Goal: Task Accomplishment & Management: Manage account settings

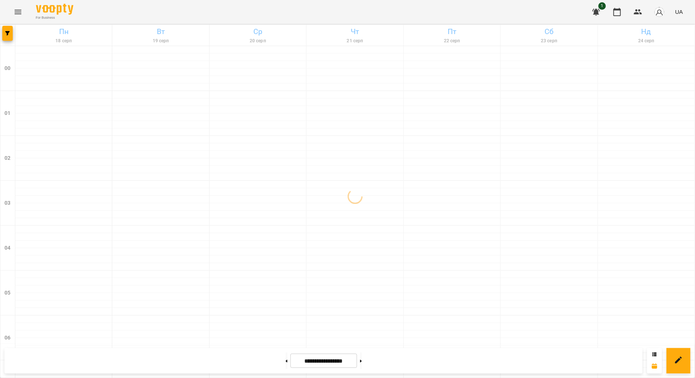
click at [22, 9] on icon "Menu" at bounding box center [17, 11] width 9 height 9
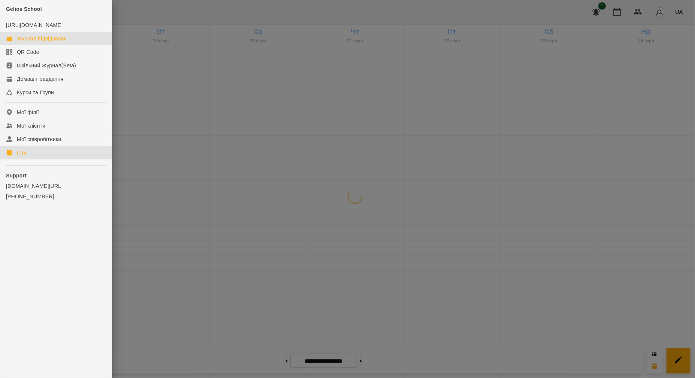
click at [28, 157] on link "Ігри" at bounding box center [56, 152] width 112 height 13
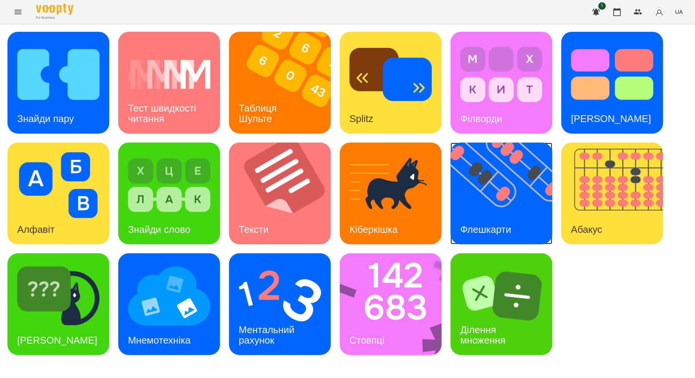
click at [509, 176] on img at bounding box center [506, 194] width 111 height 102
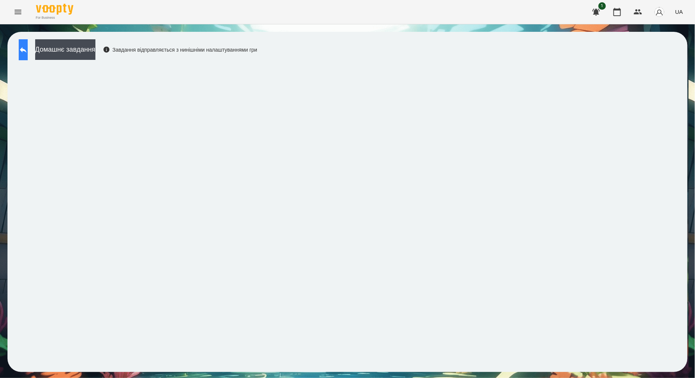
click at [28, 51] on icon at bounding box center [23, 49] width 9 height 9
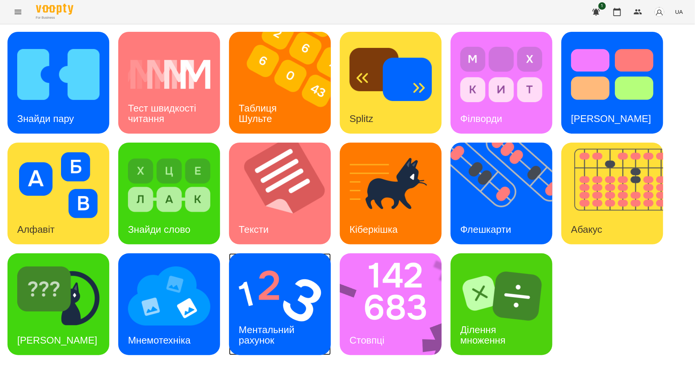
click at [274, 300] on img at bounding box center [280, 296] width 82 height 66
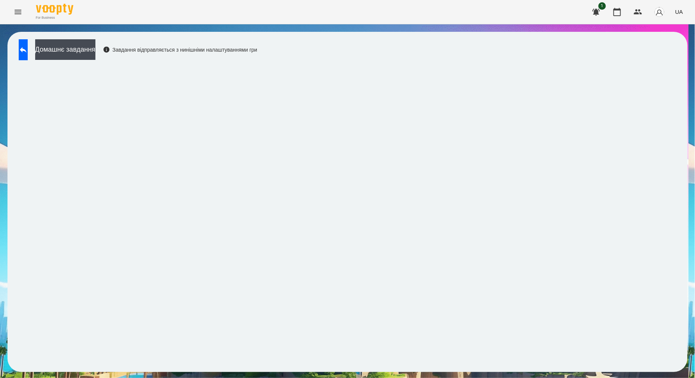
click at [33, 39] on div "Домашнє завдання Завдання відправляється з нинішніми налаштуваннями гри" at bounding box center [347, 202] width 680 height 340
click at [26, 46] on button at bounding box center [23, 49] width 9 height 21
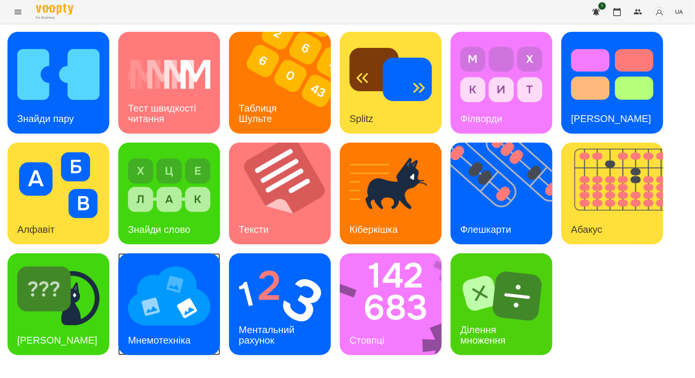
click at [152, 313] on img at bounding box center [169, 296] width 82 height 66
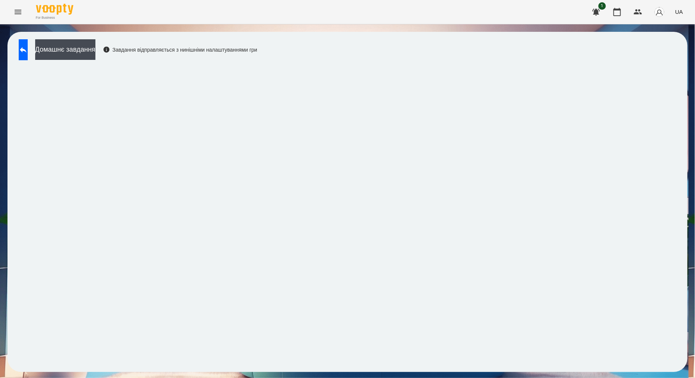
click at [684, 83] on div "Домашнє завдання Завдання відправляється з нинішніми налаштуваннями гри" at bounding box center [347, 202] width 680 height 340
click at [411, 37] on div "Домашнє завдання Завдання відправляється з нинішніми налаштуваннями гри" at bounding box center [347, 202] width 680 height 340
click at [19, 15] on icon "Menu" at bounding box center [17, 11] width 9 height 9
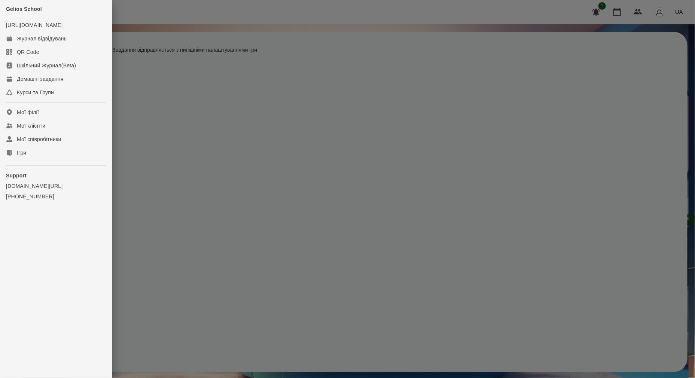
click at [160, 17] on div at bounding box center [347, 189] width 695 height 378
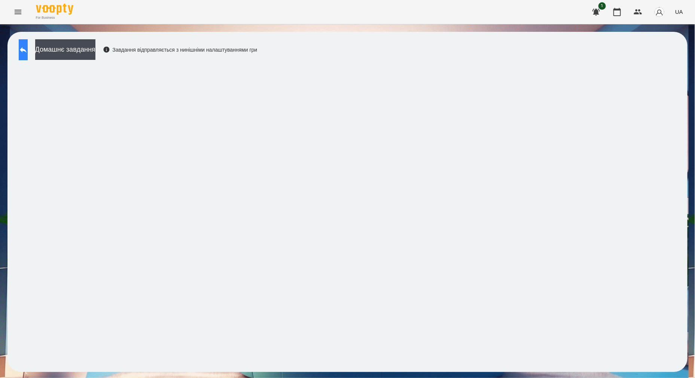
click at [28, 53] on icon at bounding box center [23, 49] width 9 height 9
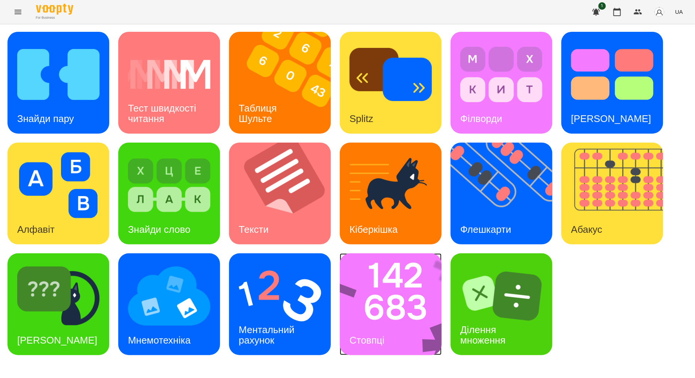
click at [371, 287] on img at bounding box center [396, 304] width 112 height 102
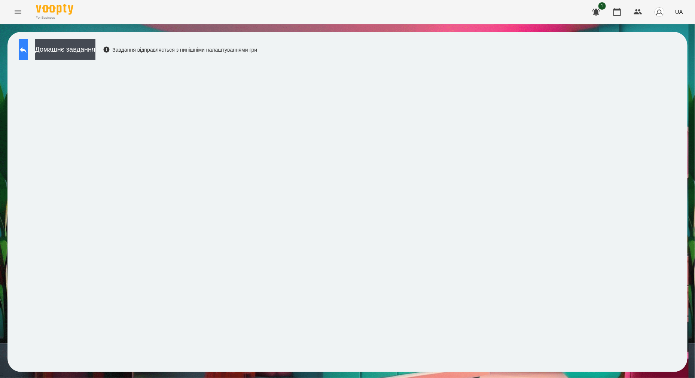
click at [28, 54] on button at bounding box center [23, 49] width 9 height 21
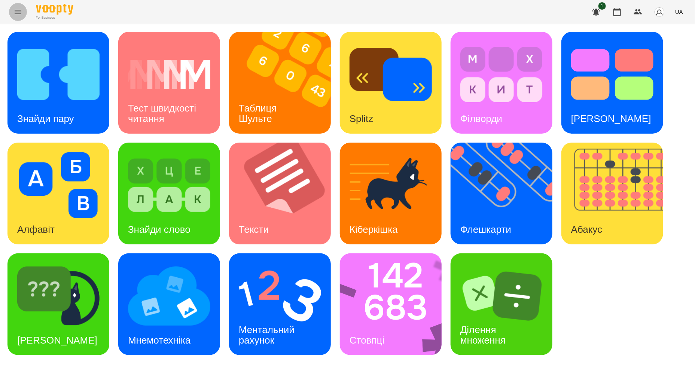
click at [14, 12] on icon "Menu" at bounding box center [17, 11] width 9 height 9
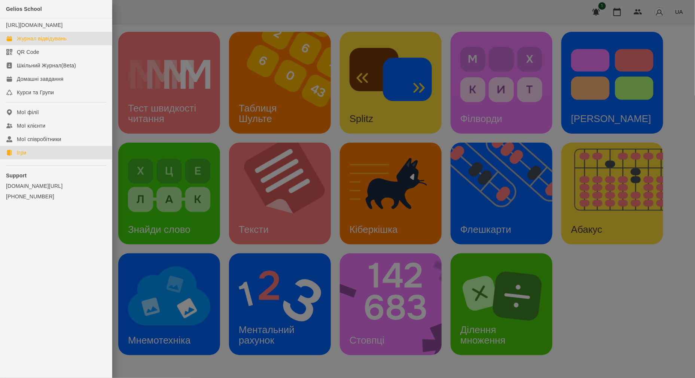
click at [34, 42] on div "Журнал відвідувань" at bounding box center [42, 38] width 50 height 7
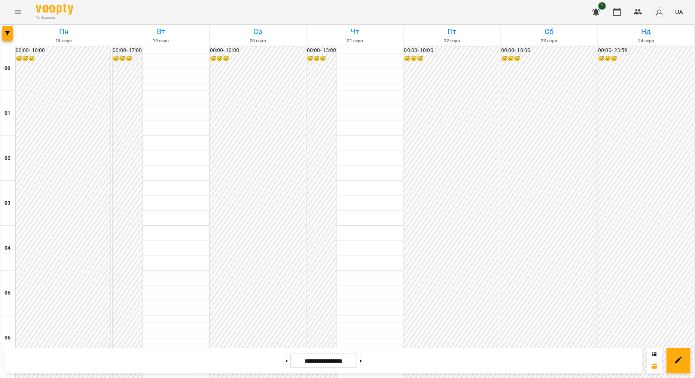
scroll to position [780, 0]
click at [19, 7] on button "Menu" at bounding box center [18, 12] width 18 height 18
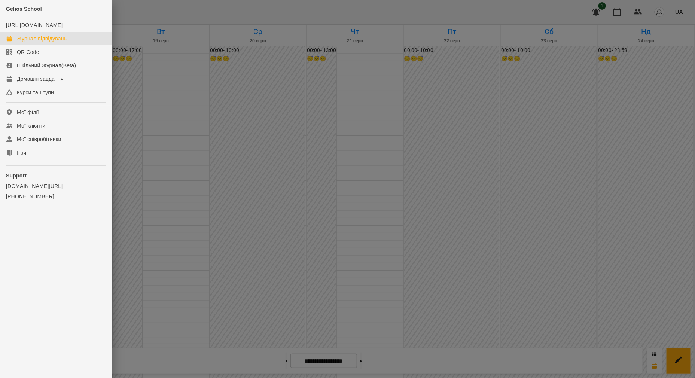
click at [153, 110] on div at bounding box center [347, 189] width 695 height 378
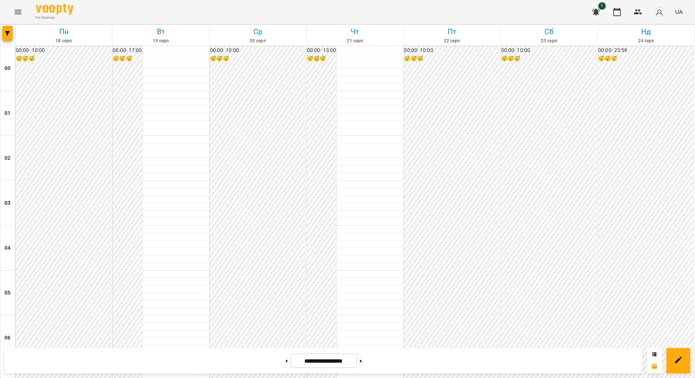
scroll to position [359, 0]
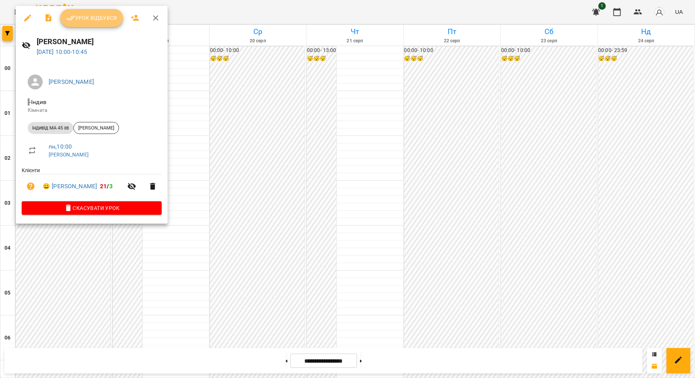
click at [103, 12] on button "Урок відбувся" at bounding box center [91, 18] width 63 height 18
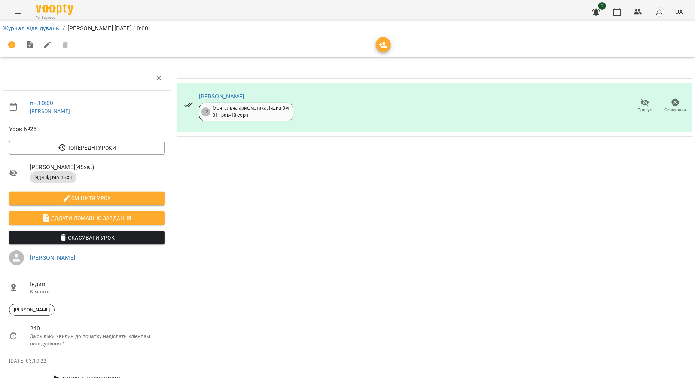
click at [21, 7] on icon "Menu" at bounding box center [17, 11] width 9 height 9
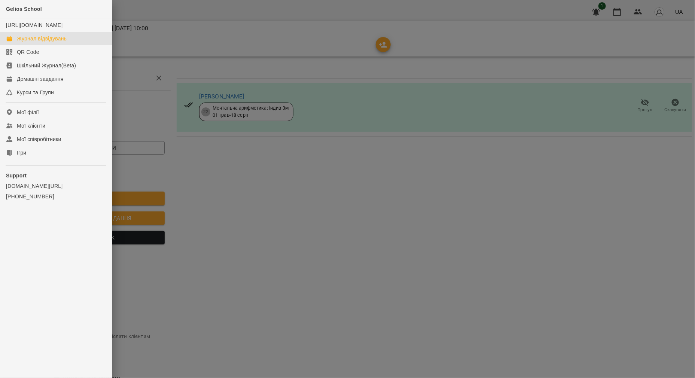
click at [31, 42] on div "Журнал відвідувань" at bounding box center [42, 38] width 50 height 7
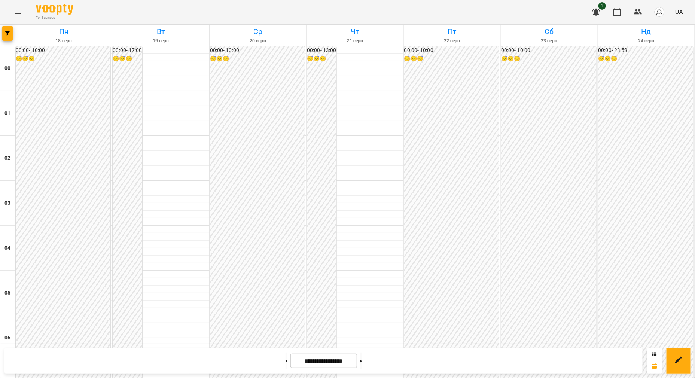
scroll to position [405, 0]
click at [286, 362] on button at bounding box center [287, 361] width 2 height 16
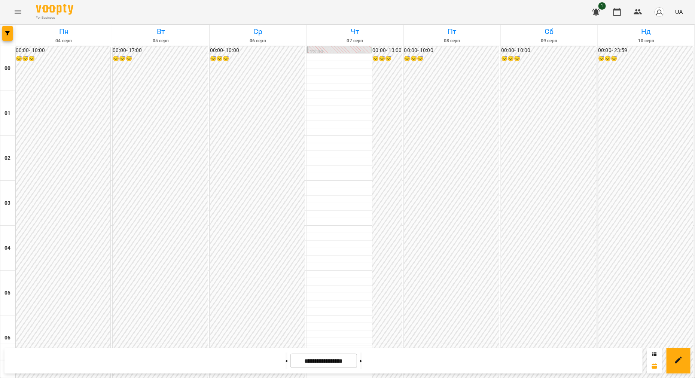
scroll to position [686, 0]
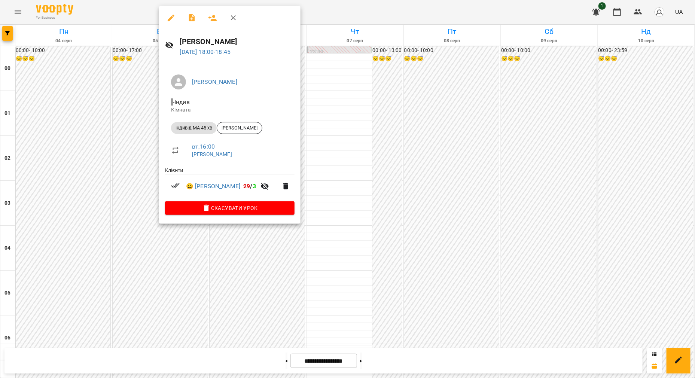
click at [184, 237] on div at bounding box center [347, 189] width 695 height 378
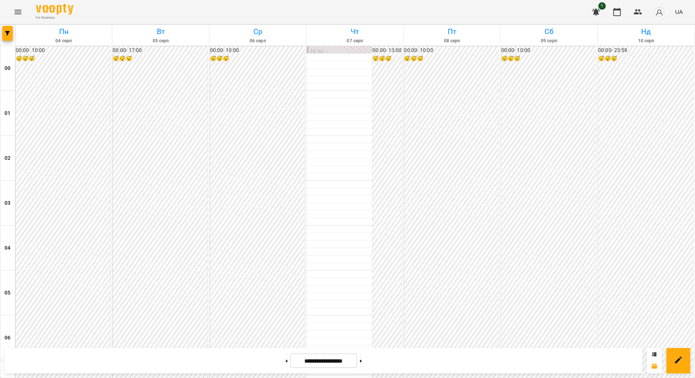
scroll to position [780, 0]
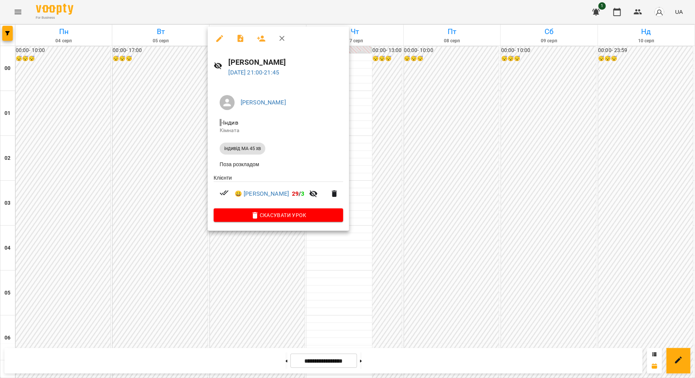
click at [229, 244] on div at bounding box center [347, 189] width 695 height 378
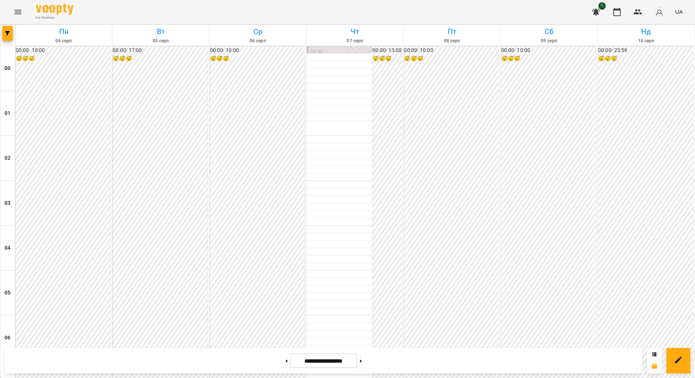
scroll to position [639, 0]
click at [362, 358] on button at bounding box center [361, 361] width 2 height 16
type input "**********"
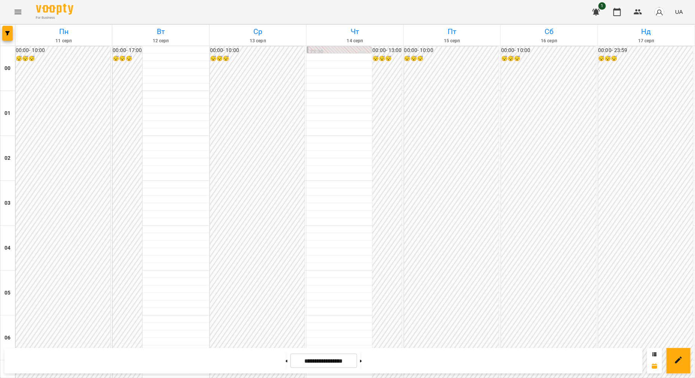
scroll to position [780, 0]
click at [19, 9] on icon "Menu" at bounding box center [17, 11] width 9 height 9
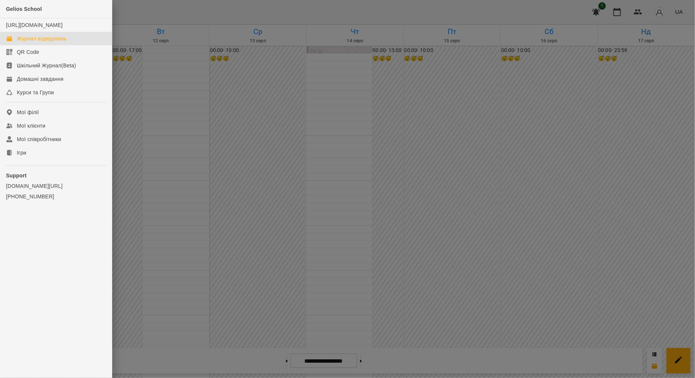
click at [43, 167] on ul "Gelios School [URL][DOMAIN_NAME] Журнал відвідувань QR Code Шкільний Журнал(Bet…" at bounding box center [56, 118] width 112 height 236
click at [51, 159] on link "Ігри" at bounding box center [56, 152] width 112 height 13
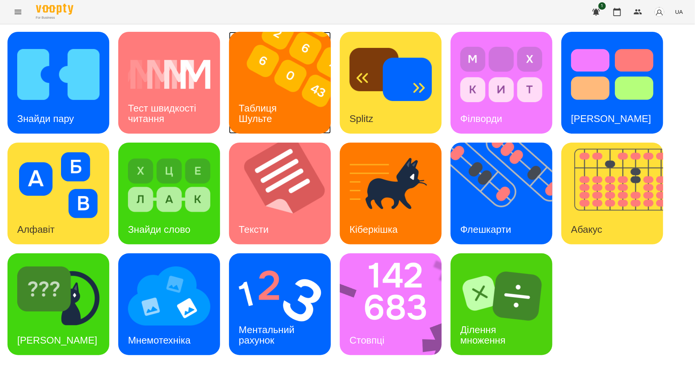
click at [272, 68] on img at bounding box center [284, 83] width 111 height 102
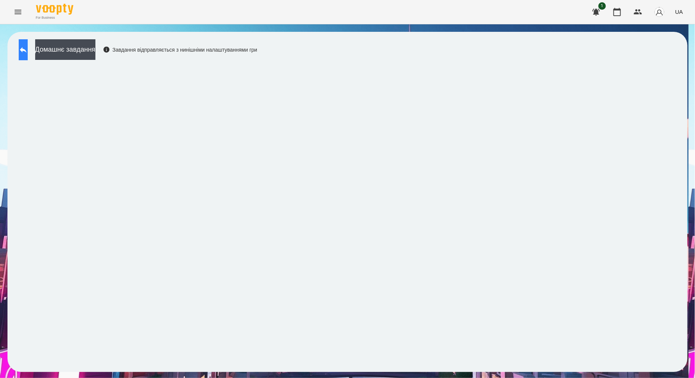
click at [28, 56] on button at bounding box center [23, 49] width 9 height 21
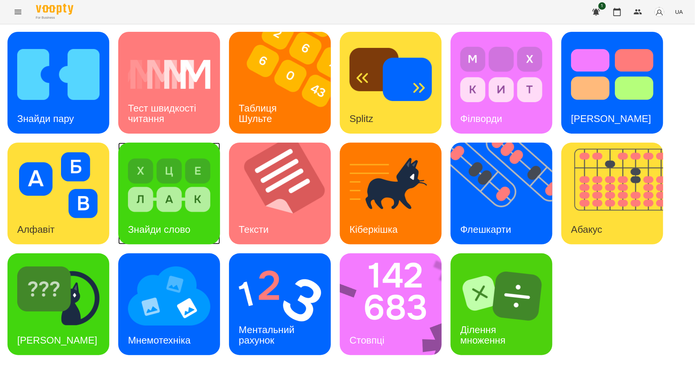
click at [173, 200] on img at bounding box center [169, 185] width 82 height 66
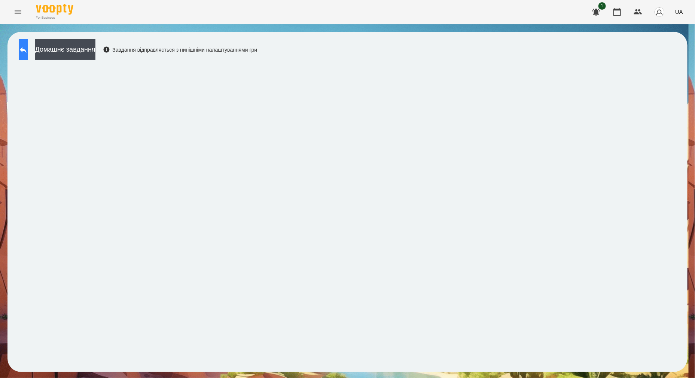
click at [28, 52] on icon at bounding box center [23, 49] width 9 height 9
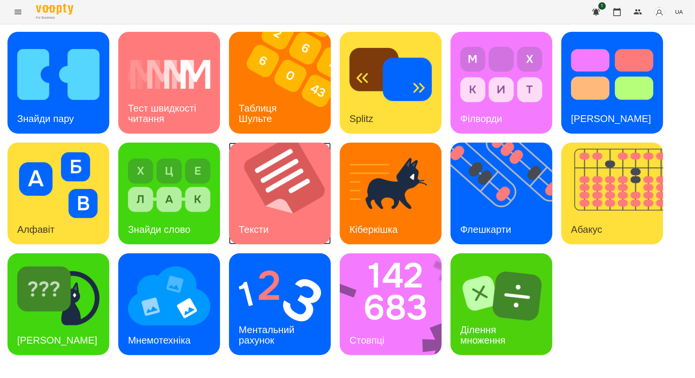
click at [296, 182] on img at bounding box center [284, 194] width 111 height 102
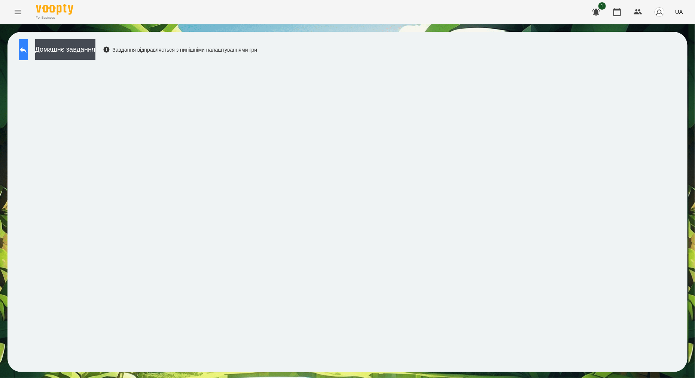
click at [28, 47] on icon at bounding box center [23, 49] width 9 height 9
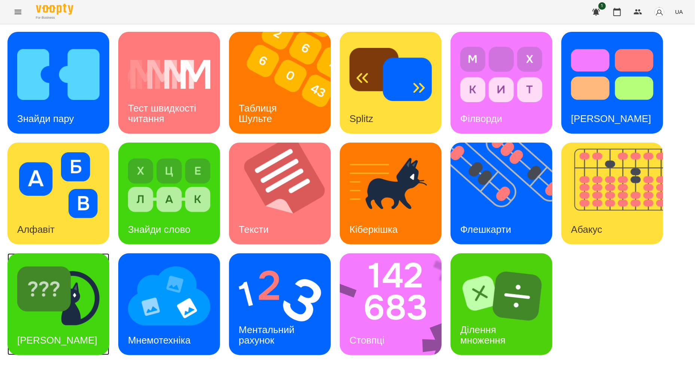
click at [61, 326] on div "[PERSON_NAME]" at bounding box center [57, 341] width 100 height 30
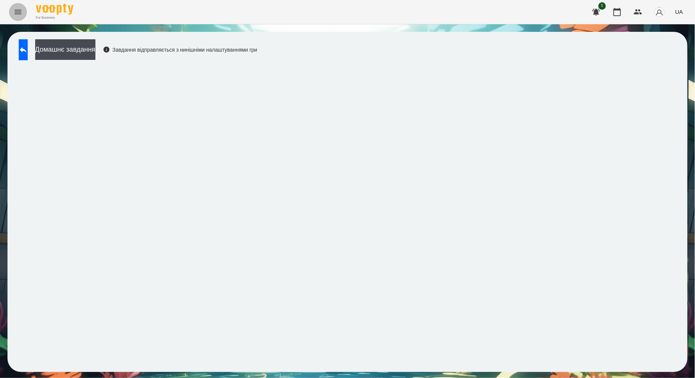
click at [22, 13] on button "Menu" at bounding box center [18, 12] width 18 height 18
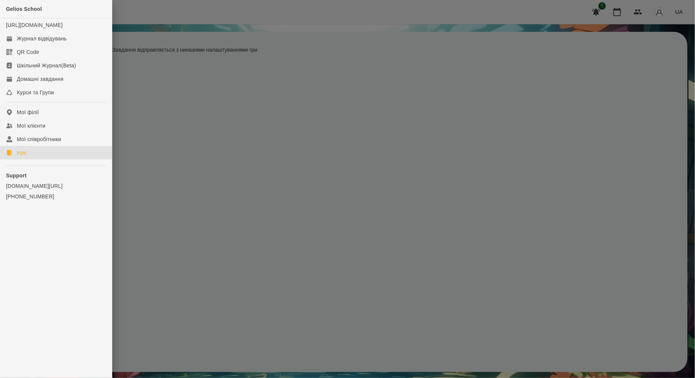
click at [32, 159] on link "Ігри" at bounding box center [56, 152] width 112 height 13
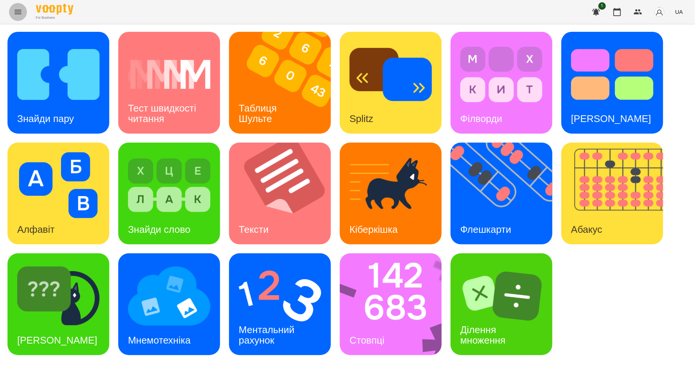
click at [20, 12] on icon "Menu" at bounding box center [18, 12] width 7 height 4
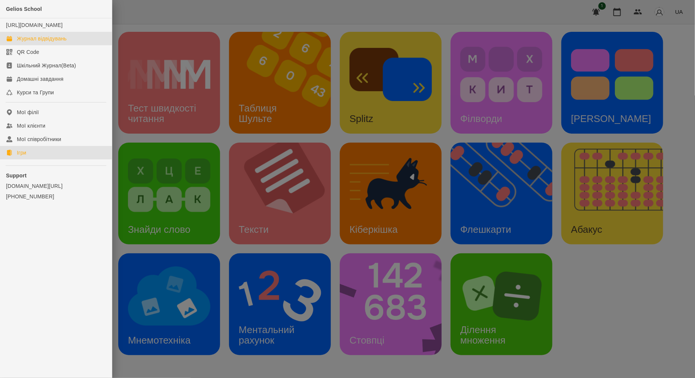
click at [34, 42] on div "Журнал відвідувань" at bounding box center [42, 38] width 50 height 7
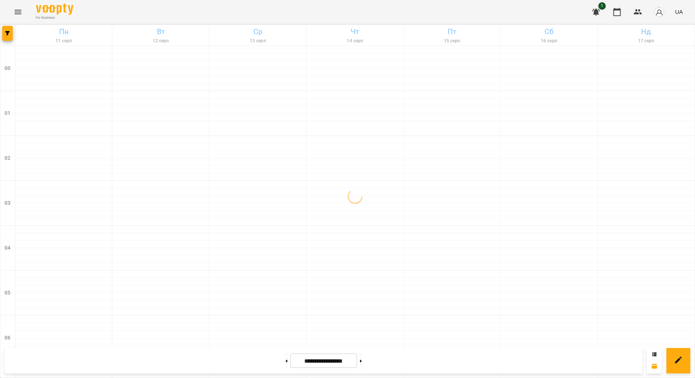
click at [79, 101] on div at bounding box center [63, 101] width 97 height 7
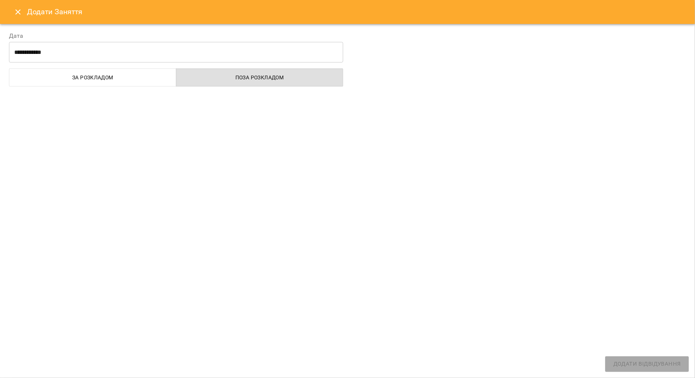
select select "**********"
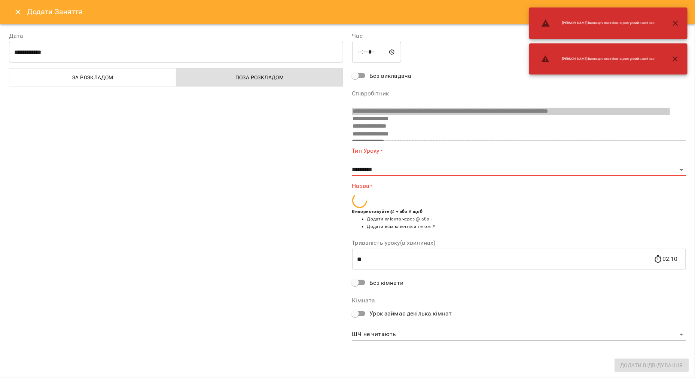
click at [18, 16] on icon "Close" at bounding box center [17, 11] width 9 height 9
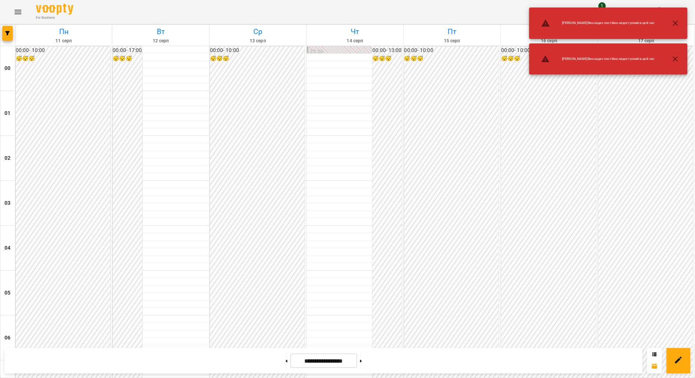
scroll to position [593, 0]
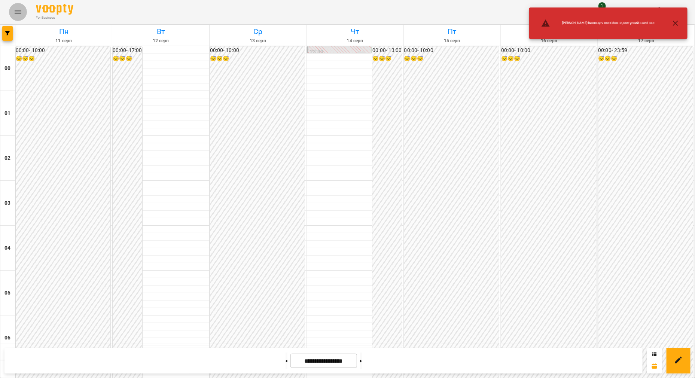
click at [16, 10] on icon "Menu" at bounding box center [18, 12] width 7 height 4
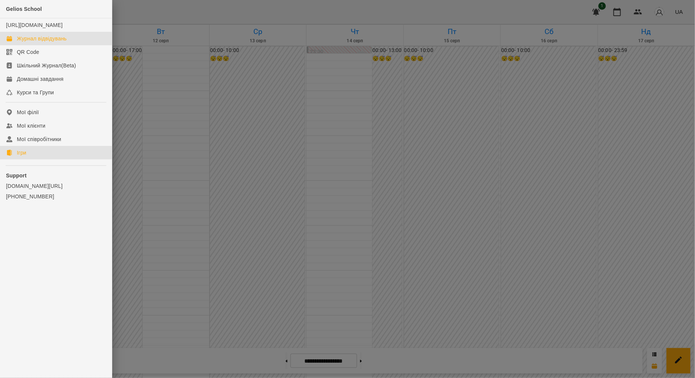
click at [35, 157] on link "Ігри" at bounding box center [56, 152] width 112 height 13
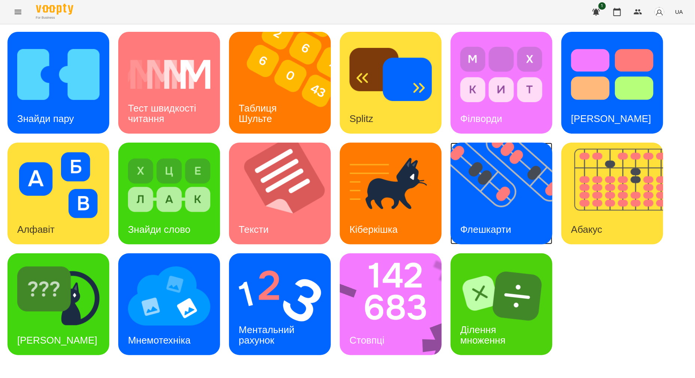
click at [490, 180] on img at bounding box center [506, 194] width 111 height 102
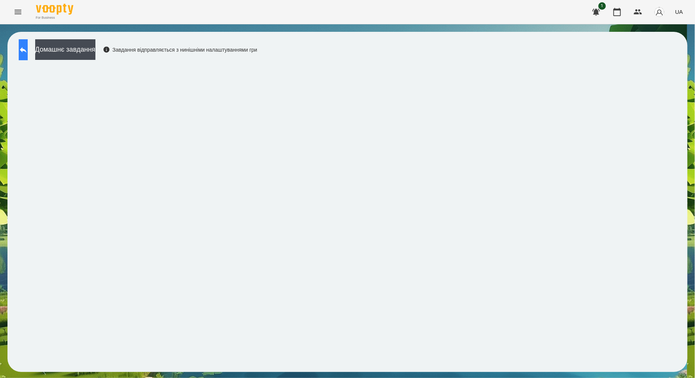
click at [28, 54] on icon at bounding box center [23, 49] width 9 height 9
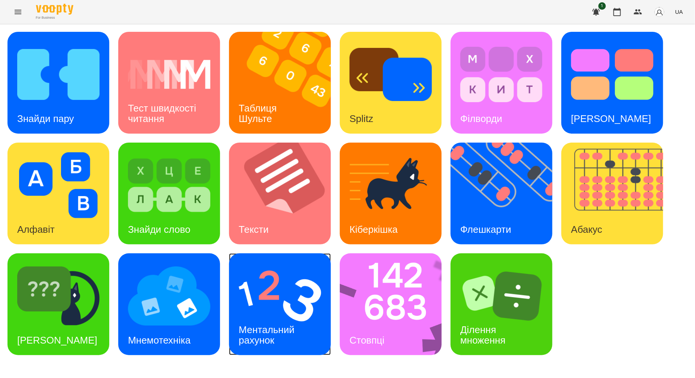
click at [259, 335] on h3 "Ментальний рахунок" at bounding box center [268, 334] width 58 height 21
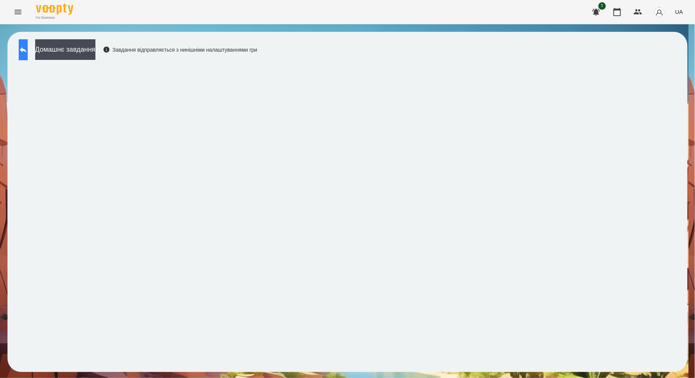
click at [28, 48] on icon at bounding box center [23, 49] width 9 height 9
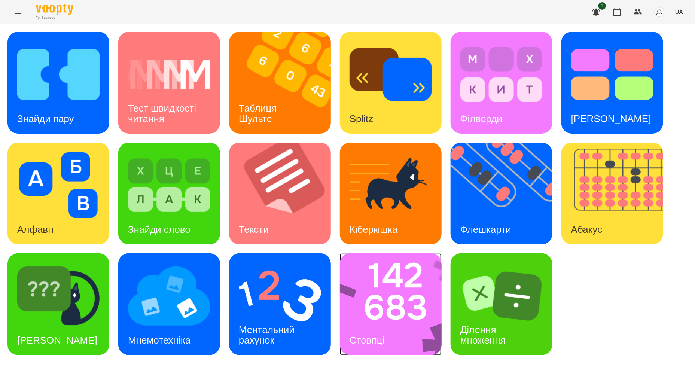
click at [383, 319] on img at bounding box center [396, 304] width 112 height 102
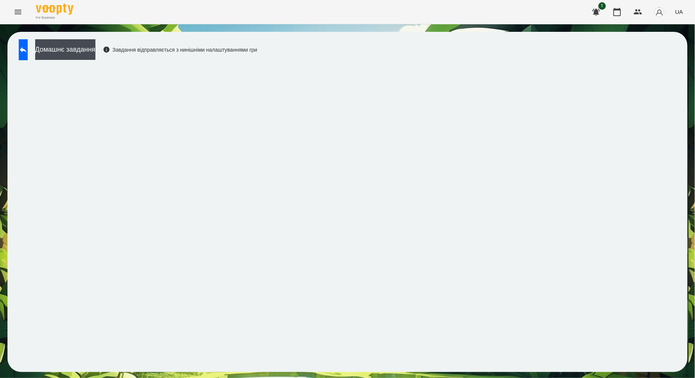
click at [423, 30] on div "Домашнє завдання Завдання відправляється з нинішніми налаштуваннями гри" at bounding box center [347, 201] width 695 height 355
click at [28, 52] on button at bounding box center [23, 49] width 9 height 21
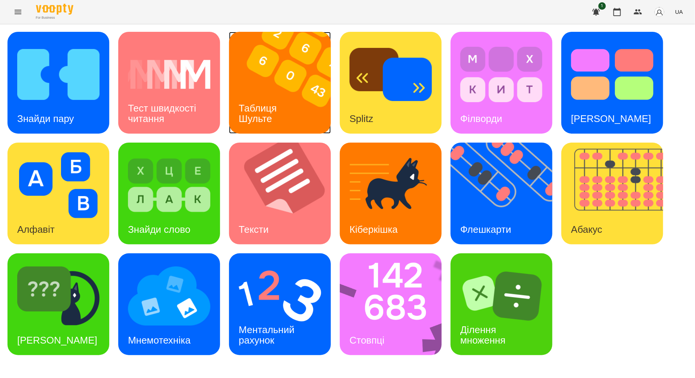
click at [279, 106] on h3 "Таблиця Шульте" at bounding box center [259, 113] width 41 height 21
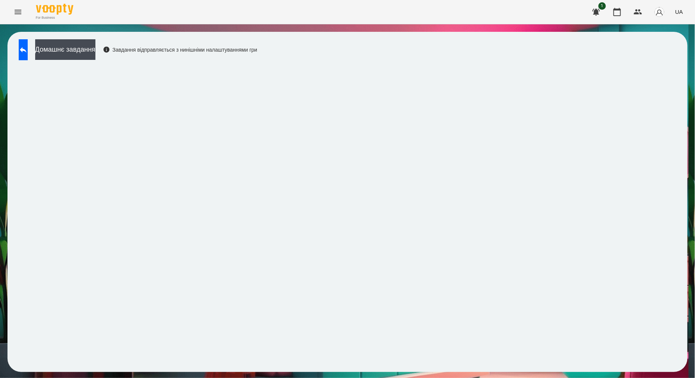
click at [403, 371] on div "Домашнє завдання Завдання відправляється з нинішніми налаштуваннями гри" at bounding box center [347, 202] width 680 height 340
click at [28, 54] on button at bounding box center [23, 49] width 9 height 21
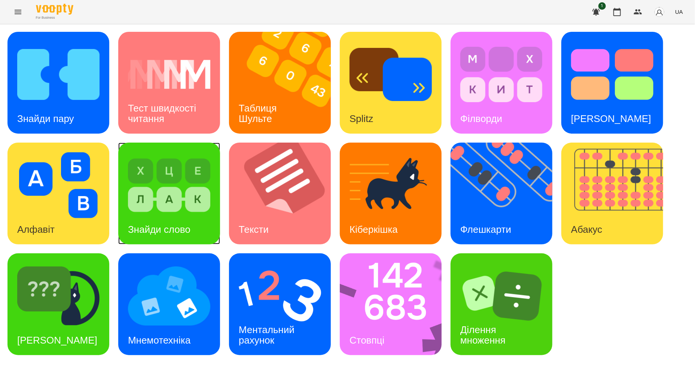
click at [178, 206] on img at bounding box center [169, 185] width 82 height 66
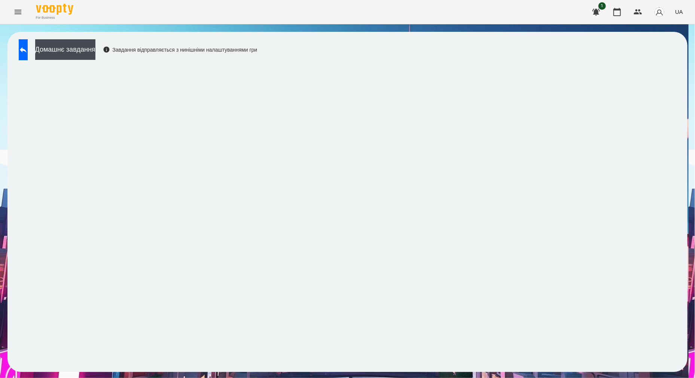
drag, startPoint x: 472, startPoint y: 35, endPoint x: 472, endPoint y: 39, distance: 4.1
click at [472, 39] on div "Домашнє завдання Завдання відправляється з нинішніми налаштуваннями гри" at bounding box center [347, 202] width 680 height 340
click at [27, 49] on icon at bounding box center [23, 50] width 7 height 6
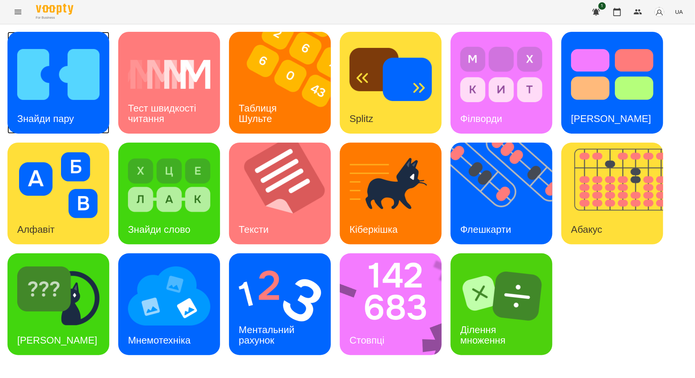
click at [58, 78] on img at bounding box center [58, 75] width 82 height 66
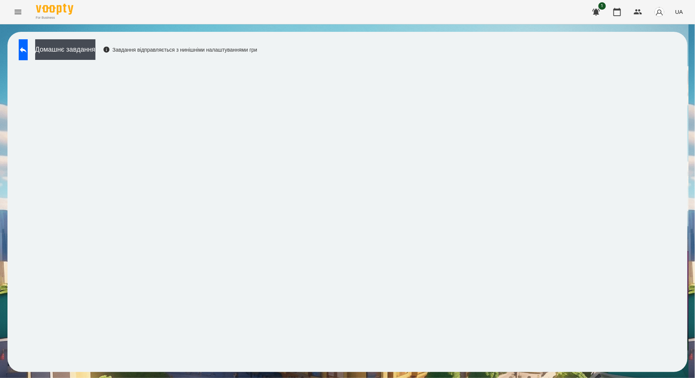
click at [542, 7] on div "For Business 1 UA" at bounding box center [347, 12] width 695 height 24
click at [24, 41] on button at bounding box center [23, 49] width 9 height 21
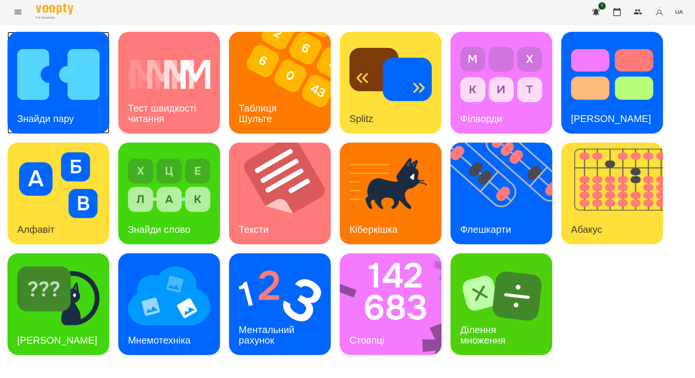
click at [84, 96] on img at bounding box center [58, 75] width 82 height 66
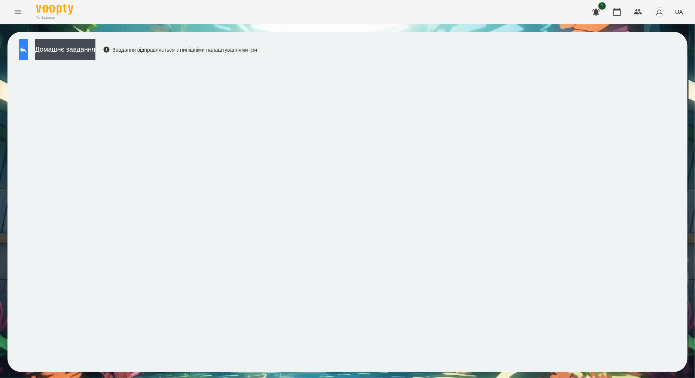
click at [25, 52] on button at bounding box center [23, 49] width 9 height 21
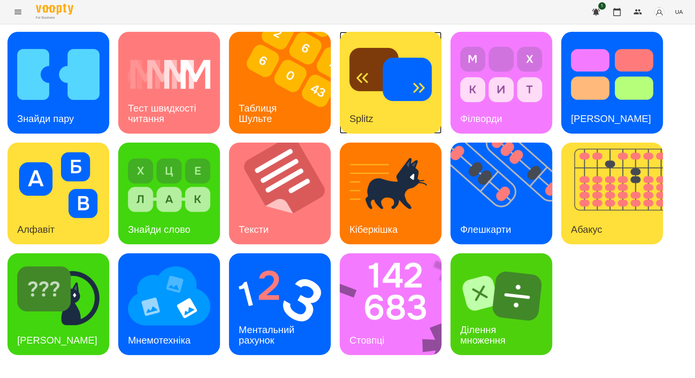
click at [391, 120] on div "Splitz" at bounding box center [391, 83] width 102 height 102
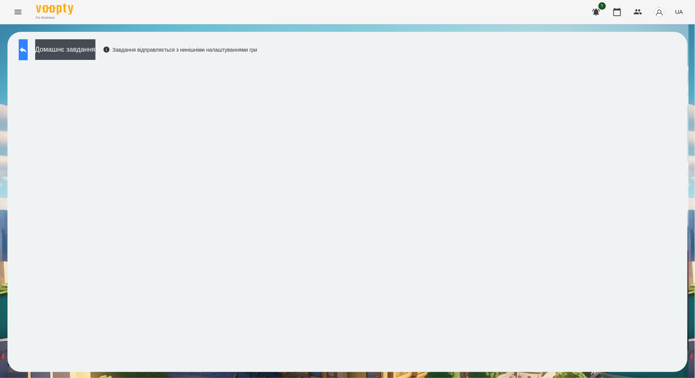
click at [28, 52] on icon at bounding box center [23, 49] width 9 height 9
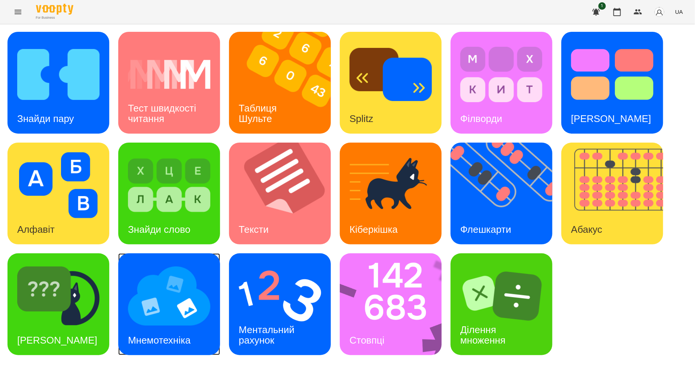
click at [200, 303] on img at bounding box center [169, 296] width 82 height 66
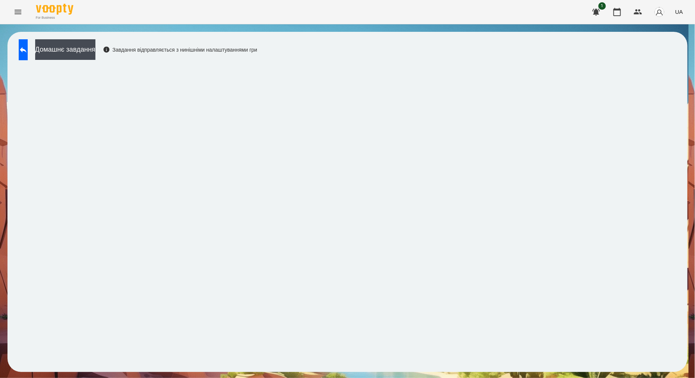
click at [15, 9] on icon "Menu" at bounding box center [17, 11] width 9 height 9
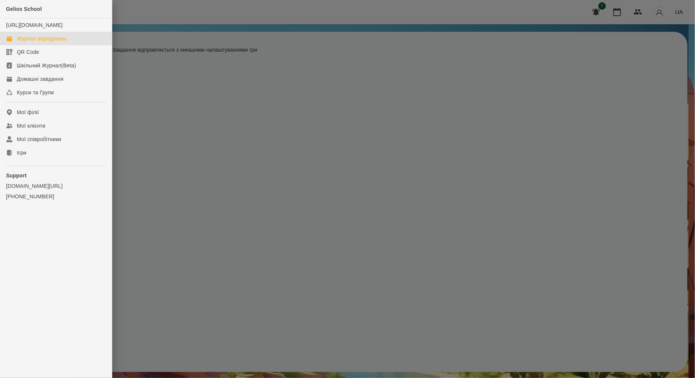
click at [54, 42] on div "Журнал відвідувань" at bounding box center [42, 38] width 50 height 7
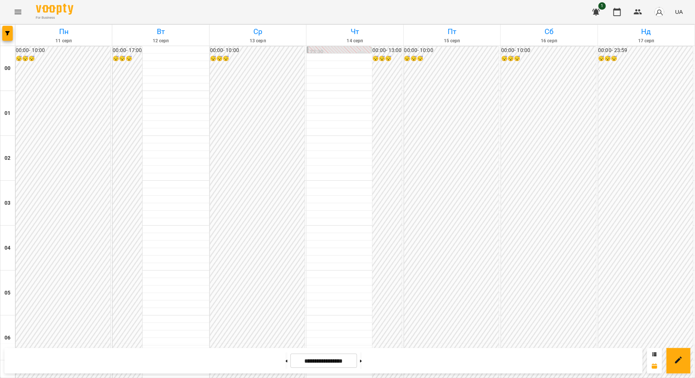
scroll to position [655, 0]
click at [362, 359] on button at bounding box center [361, 361] width 2 height 16
type input "**********"
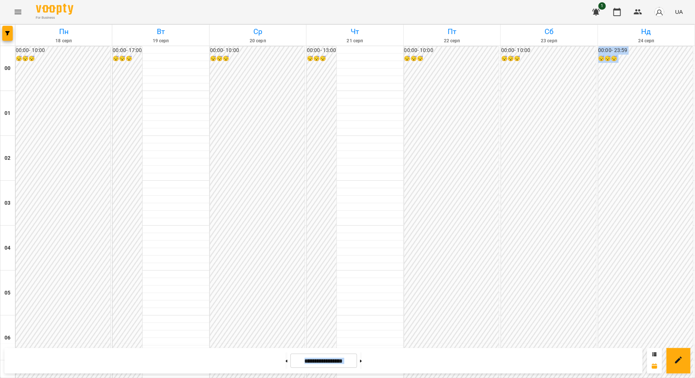
drag, startPoint x: 502, startPoint y: 316, endPoint x: 416, endPoint y: 344, distance: 90.5
click at [17, 13] on icon "Menu" at bounding box center [18, 12] width 7 height 4
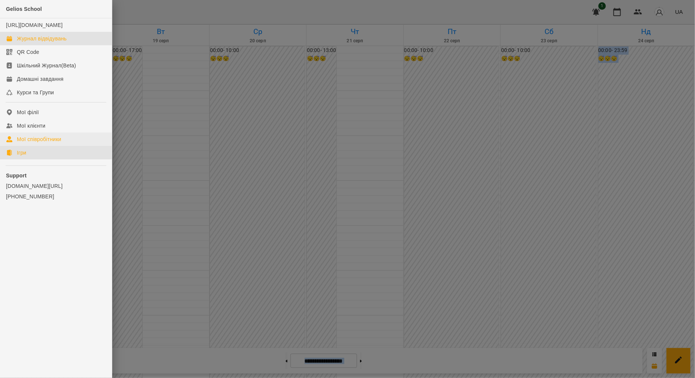
drag, startPoint x: 29, startPoint y: 165, endPoint x: 46, endPoint y: 146, distance: 25.7
click at [29, 159] on link "Ігри" at bounding box center [56, 152] width 112 height 13
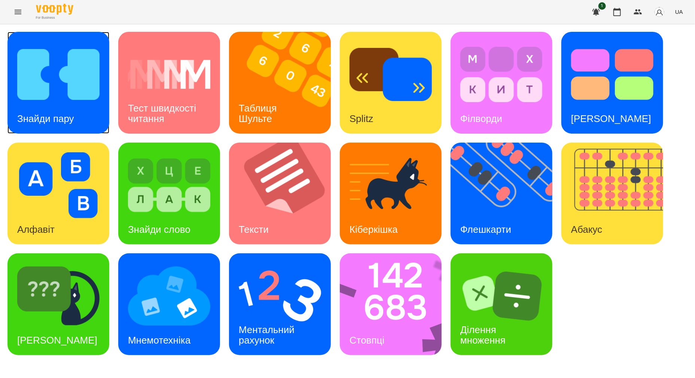
click at [49, 75] on img at bounding box center [58, 75] width 82 height 66
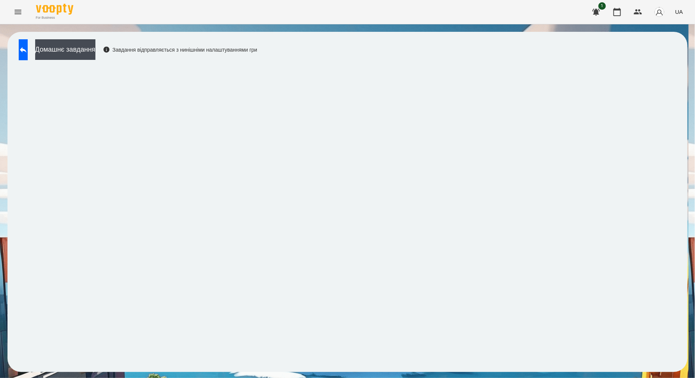
click at [359, 58] on div "Домашнє завдання Завдання відправляється з нинішніми налаштуваннями гри" at bounding box center [347, 202] width 680 height 340
click at [28, 51] on button at bounding box center [23, 49] width 9 height 21
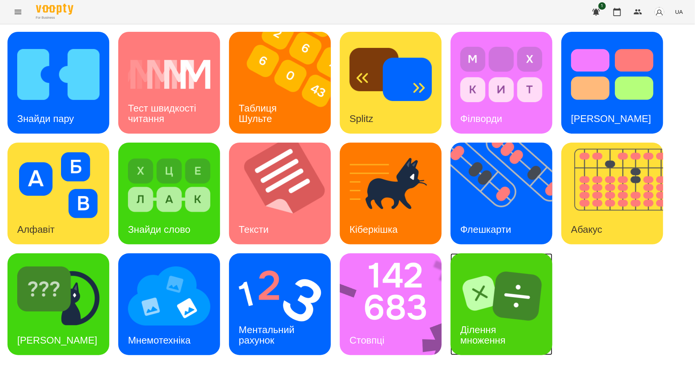
click at [467, 337] on h3 "Ділення множення" at bounding box center [483, 334] width 45 height 21
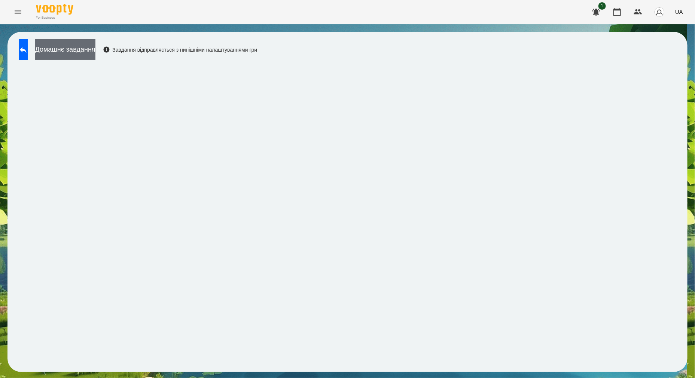
click at [95, 48] on button "Домашнє завдання" at bounding box center [65, 49] width 60 height 21
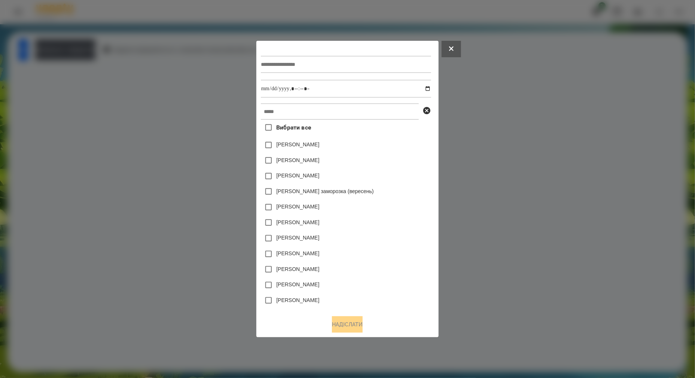
click at [38, 47] on div at bounding box center [347, 189] width 695 height 378
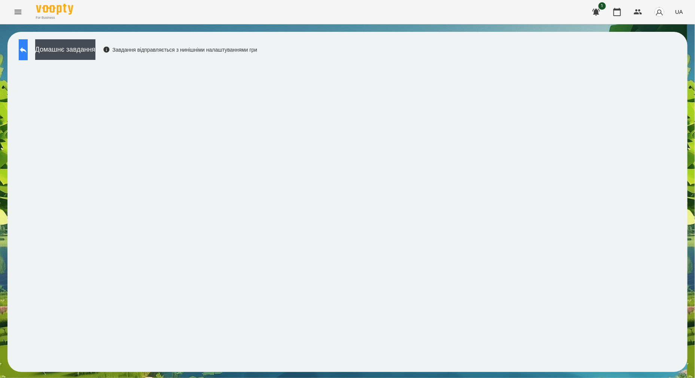
click at [28, 52] on icon at bounding box center [23, 49] width 9 height 9
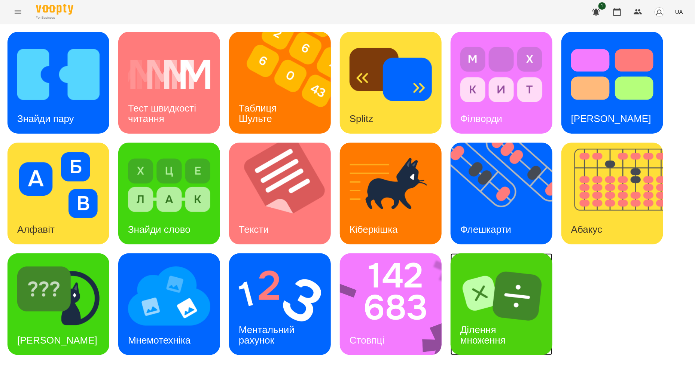
click at [505, 314] on img at bounding box center [502, 296] width 82 height 66
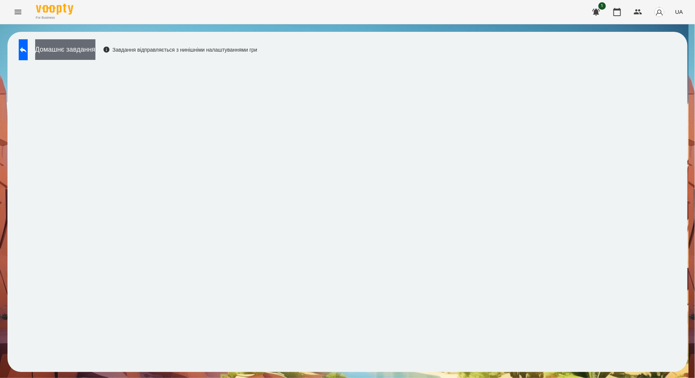
click at [95, 57] on button "Домашнє завдання" at bounding box center [65, 49] width 60 height 21
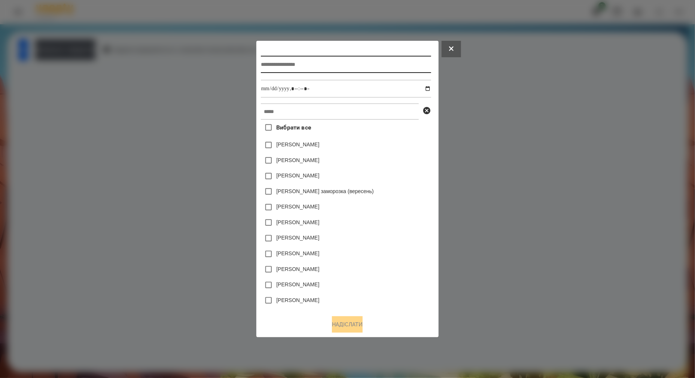
click at [336, 62] on input "text" at bounding box center [346, 64] width 170 height 17
type input "**********"
click at [431, 90] on input "datetime-local" at bounding box center [346, 89] width 170 height 18
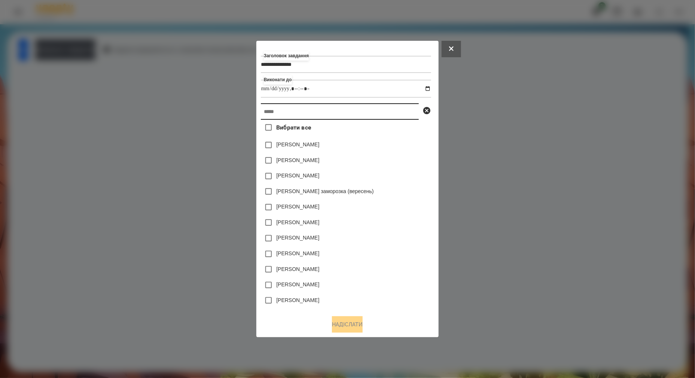
type input "**********"
click at [401, 104] on input "text" at bounding box center [340, 111] width 158 height 16
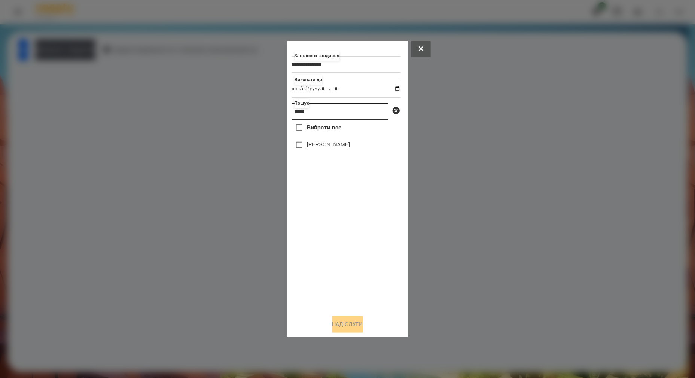
type input "*****"
click at [329, 146] on label "[PERSON_NAME]" at bounding box center [328, 144] width 43 height 7
click at [344, 327] on button "Надіслати" at bounding box center [347, 324] width 31 height 16
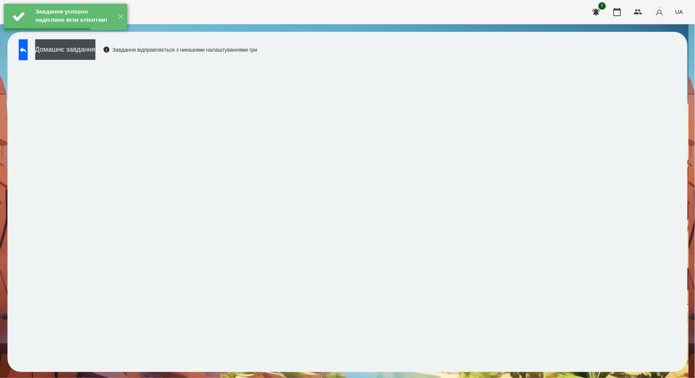
click at [106, 34] on div "Завдання успішно надіслано всім клієнтам! ✕" at bounding box center [65, 17] width 131 height 34
click at [95, 52] on button "Домашнє завдання" at bounding box center [65, 49] width 60 height 21
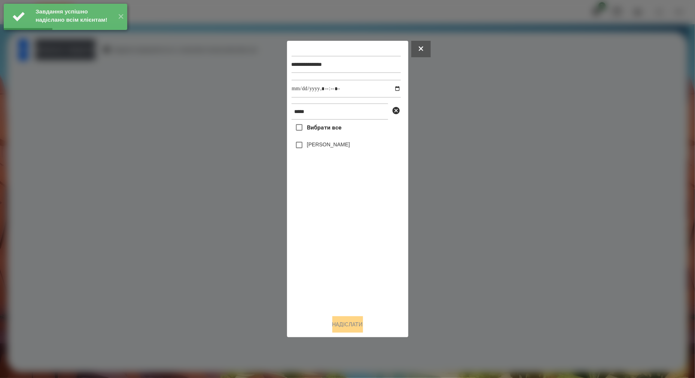
click at [319, 144] on label "[PERSON_NAME]" at bounding box center [328, 144] width 43 height 7
click at [393, 89] on input "datetime-local" at bounding box center [346, 89] width 109 height 18
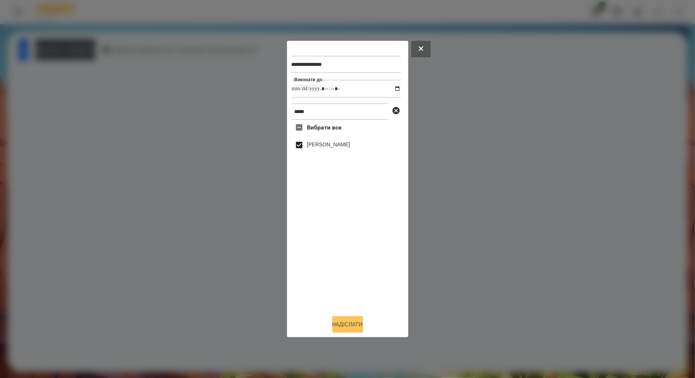
type input "**********"
click at [347, 325] on button "Надіслати" at bounding box center [347, 324] width 31 height 16
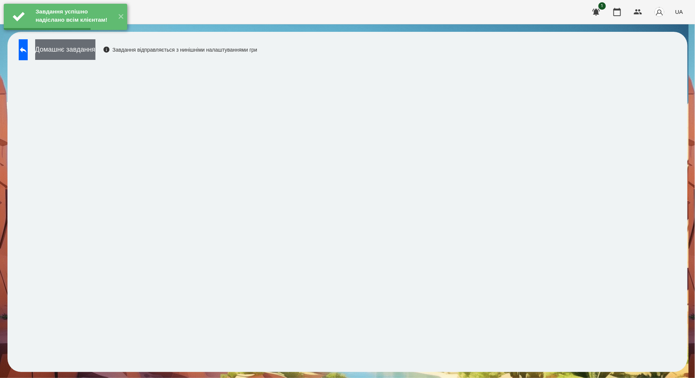
click at [95, 54] on button "Домашнє завдання" at bounding box center [65, 49] width 60 height 21
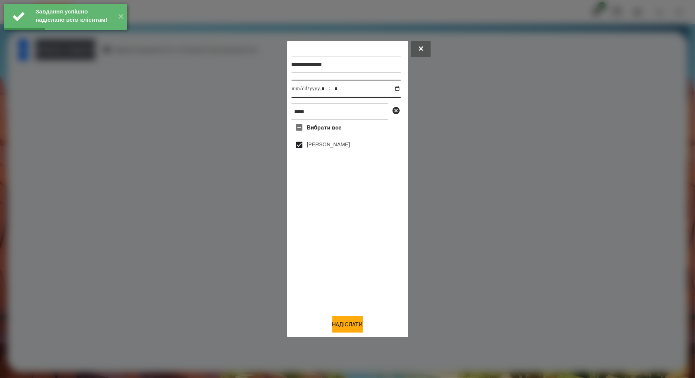
click at [388, 89] on input "datetime-local" at bounding box center [346, 89] width 109 height 18
type input "**********"
click at [343, 331] on button "Надіслати" at bounding box center [347, 324] width 31 height 16
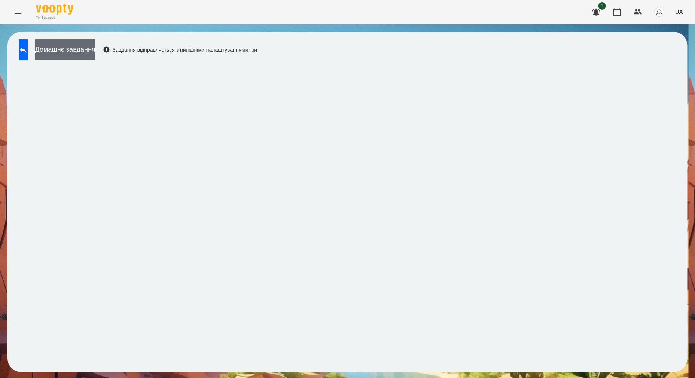
click at [95, 51] on button "Домашнє завдання" at bounding box center [65, 49] width 60 height 21
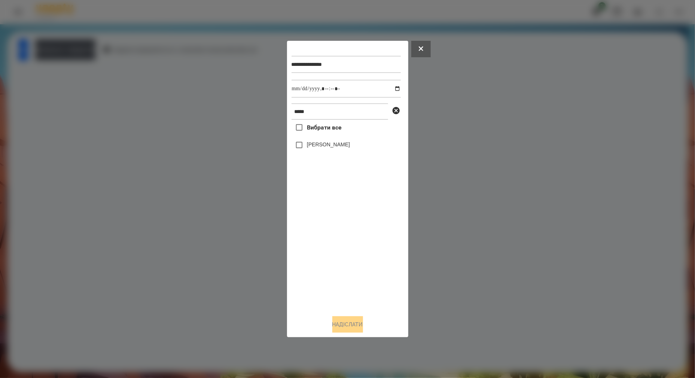
click at [314, 143] on label "[PERSON_NAME]" at bounding box center [328, 144] width 43 height 7
click at [348, 330] on button "Надіслати" at bounding box center [347, 324] width 31 height 16
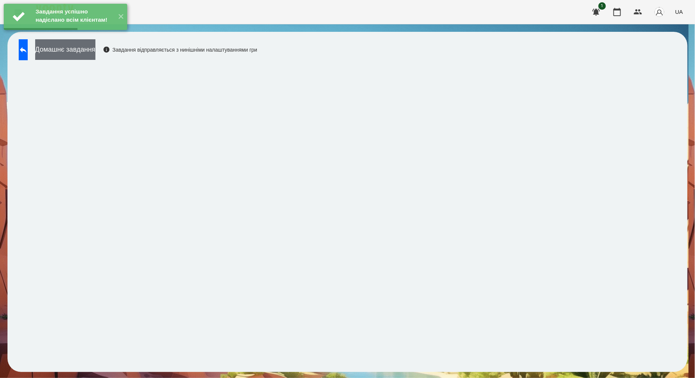
click at [93, 53] on button "Домашнє завдання" at bounding box center [65, 49] width 60 height 21
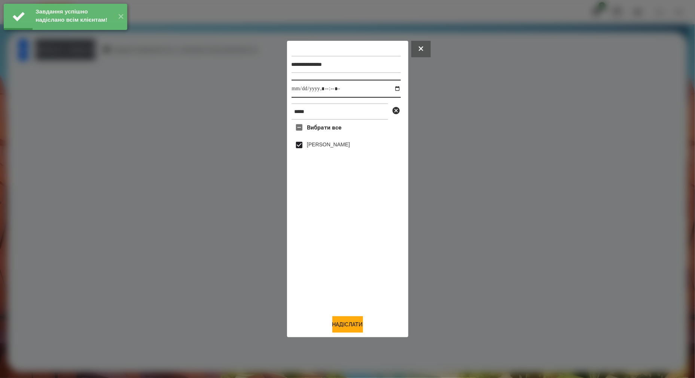
click at [392, 90] on input "datetime-local" at bounding box center [346, 89] width 109 height 18
type input "**********"
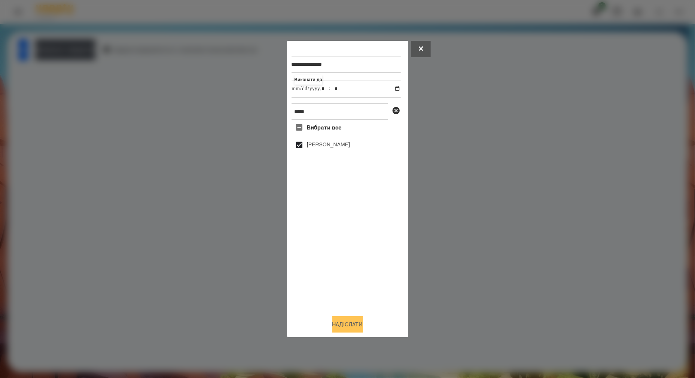
click at [355, 327] on button "Надіслати" at bounding box center [347, 324] width 31 height 16
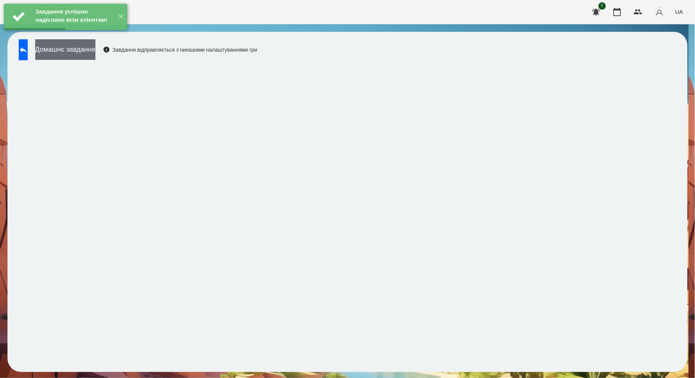
click at [95, 53] on button "Домашнє завдання" at bounding box center [65, 49] width 60 height 21
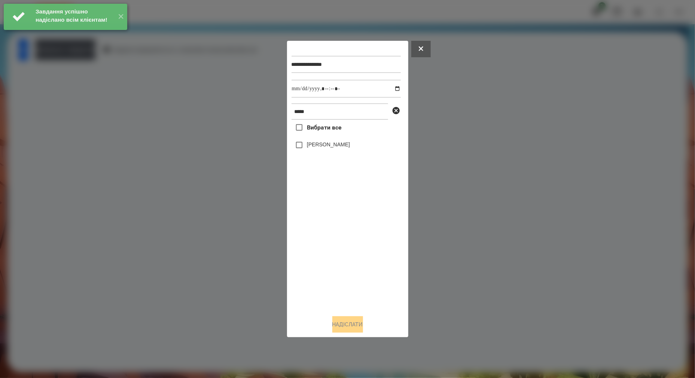
click at [325, 144] on label "[PERSON_NAME]" at bounding box center [328, 144] width 43 height 7
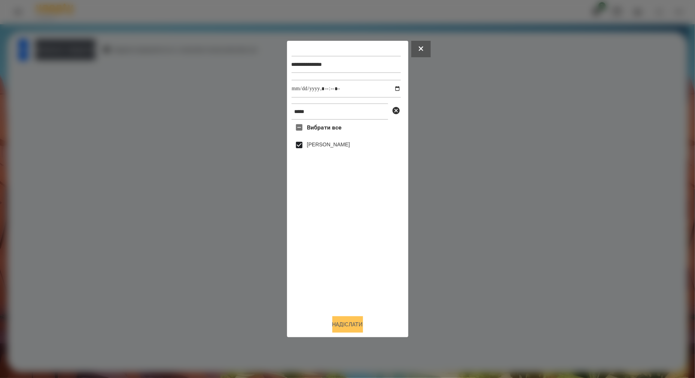
click at [349, 323] on button "Надіслати" at bounding box center [347, 324] width 31 height 16
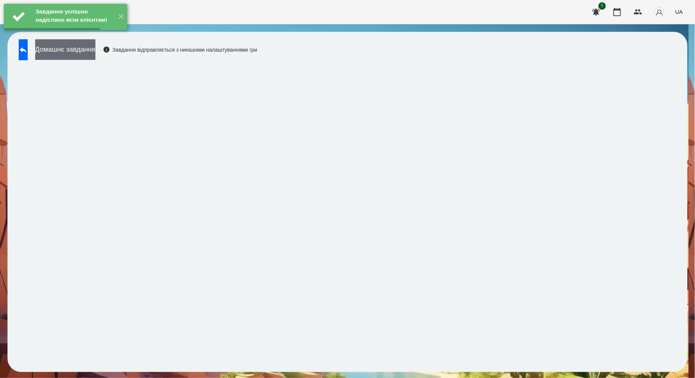
click at [80, 52] on button "Домашнє завдання" at bounding box center [65, 49] width 60 height 21
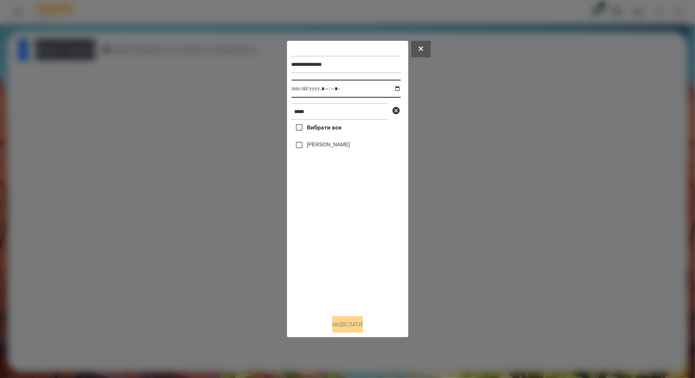
click at [394, 88] on input "datetime-local" at bounding box center [346, 89] width 109 height 18
type input "**********"
click at [375, 244] on div "Вибрати все [PERSON_NAME]" at bounding box center [346, 214] width 109 height 189
click at [353, 329] on button "Надіслати" at bounding box center [347, 324] width 31 height 16
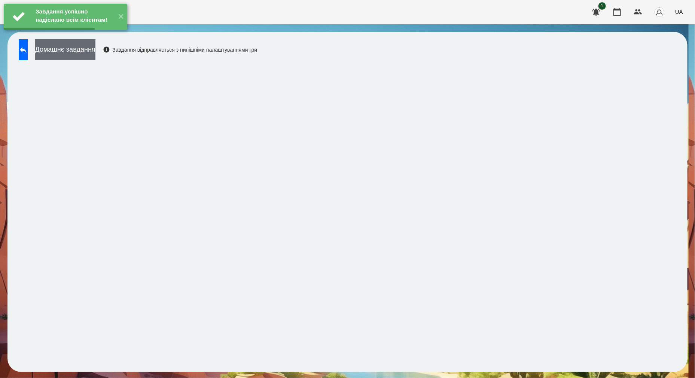
click at [95, 58] on button "Домашнє завдання" at bounding box center [65, 49] width 60 height 21
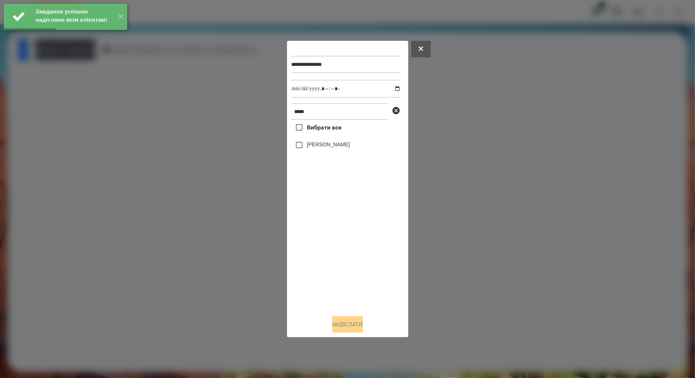
click at [316, 151] on div "[PERSON_NAME]" at bounding box center [346, 145] width 109 height 16
click at [329, 146] on label "[PERSON_NAME]" at bounding box center [328, 144] width 43 height 7
click at [390, 90] on input "datetime-local" at bounding box center [346, 89] width 109 height 18
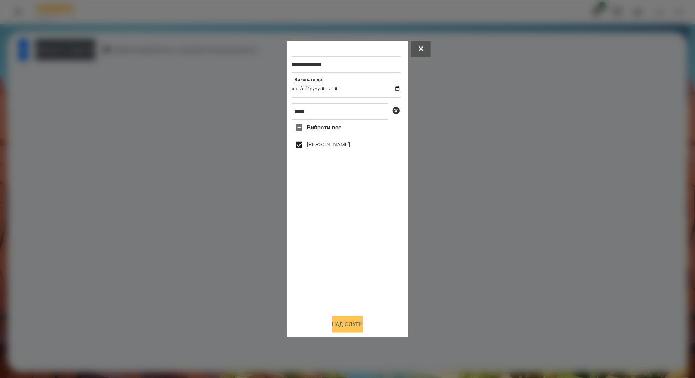
type input "**********"
click at [350, 325] on button "Надіслати" at bounding box center [347, 324] width 31 height 16
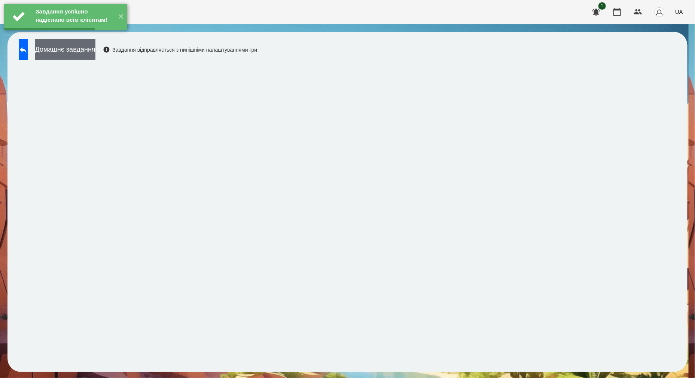
click at [95, 53] on button "Домашнє завдання" at bounding box center [65, 49] width 60 height 21
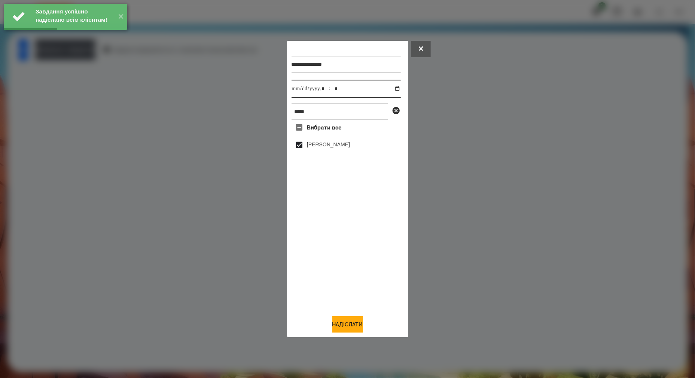
click at [391, 88] on input "datetime-local" at bounding box center [346, 89] width 109 height 18
type input "**********"
drag, startPoint x: 359, startPoint y: 325, endPoint x: 359, endPoint y: 319, distance: 6.0
click at [359, 325] on button "Надіслати" at bounding box center [347, 324] width 31 height 16
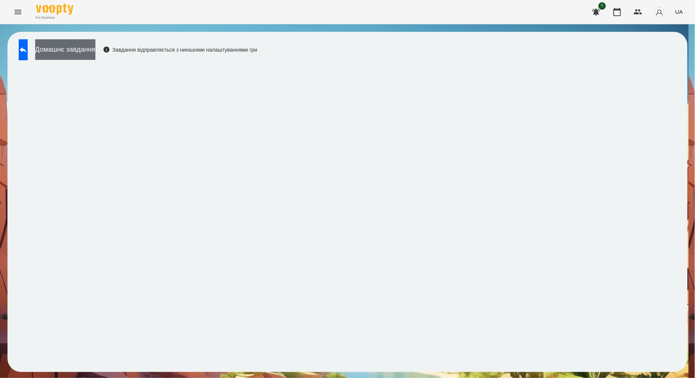
click at [95, 50] on button "Домашнє завдання" at bounding box center [65, 49] width 60 height 21
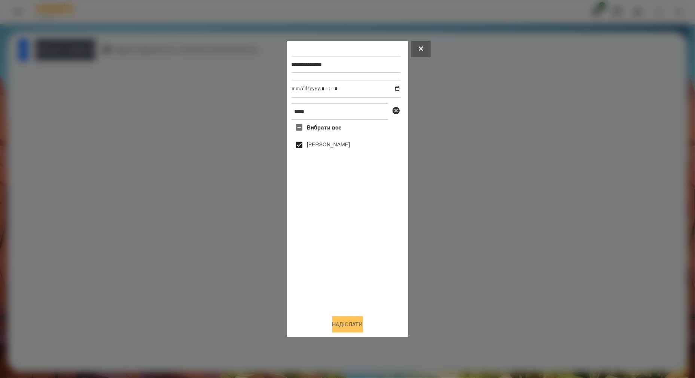
click at [352, 326] on button "Надіслати" at bounding box center [347, 324] width 31 height 16
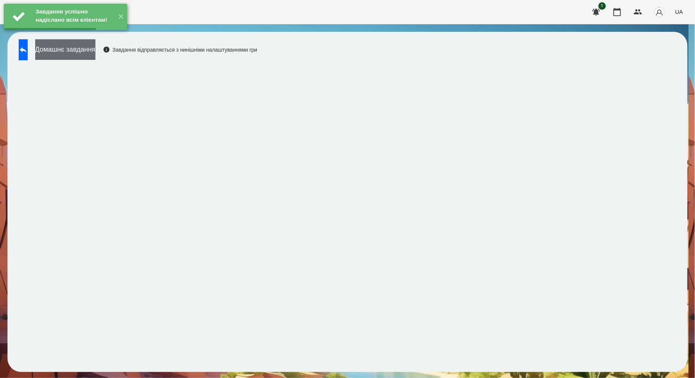
click at [95, 51] on button "Домашнє завдання" at bounding box center [65, 49] width 60 height 21
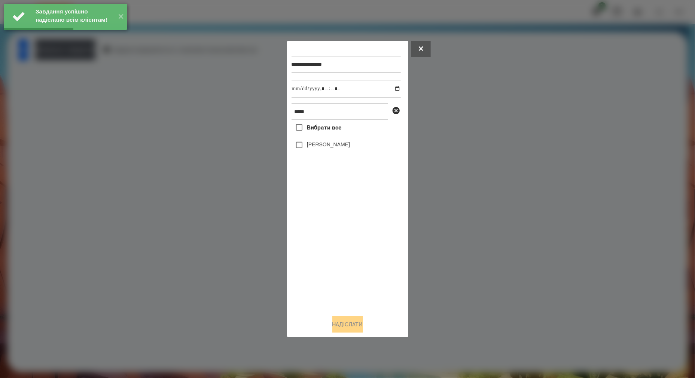
click at [335, 147] on label "[PERSON_NAME]" at bounding box center [328, 144] width 43 height 7
click at [393, 86] on input "datetime-local" at bounding box center [346, 89] width 109 height 18
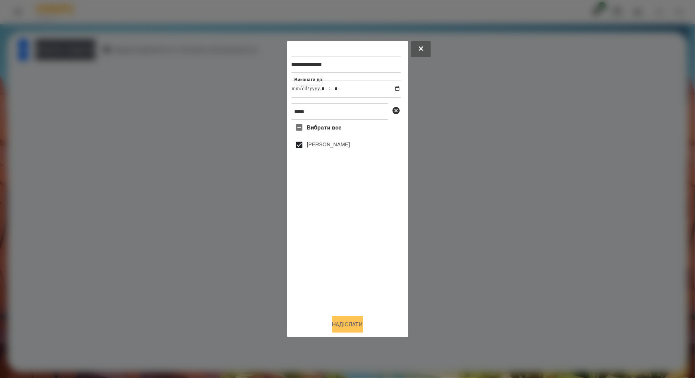
type input "**********"
click at [347, 327] on button "Надіслати" at bounding box center [347, 324] width 31 height 16
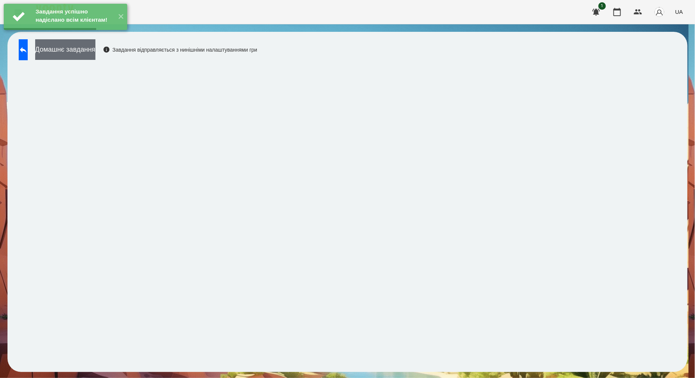
click at [90, 52] on button "Домашнє завдання" at bounding box center [65, 49] width 60 height 21
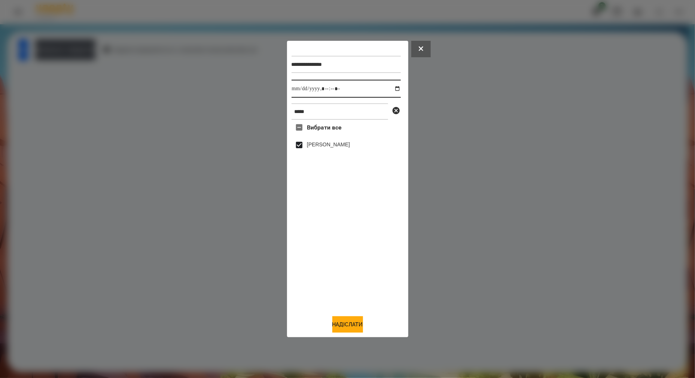
click at [388, 87] on input "datetime-local" at bounding box center [346, 89] width 109 height 18
type input "**********"
click at [354, 326] on button "Надіслати" at bounding box center [347, 324] width 31 height 16
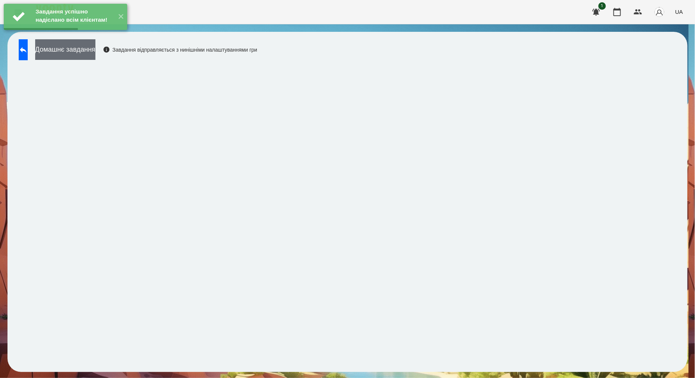
click at [95, 51] on button "Домашнє завдання" at bounding box center [65, 49] width 60 height 21
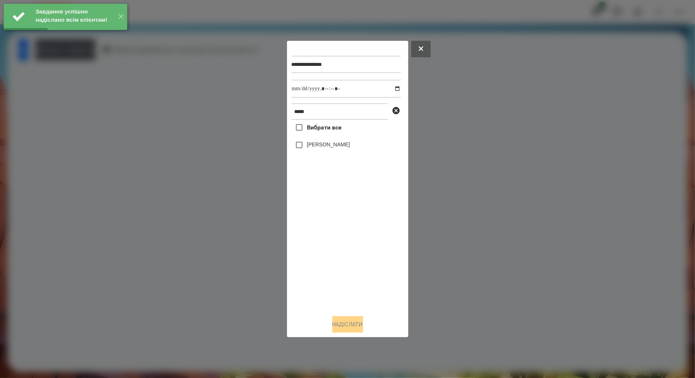
click at [332, 147] on label "[PERSON_NAME]" at bounding box center [328, 144] width 43 height 7
click at [393, 88] on input "datetime-local" at bounding box center [346, 89] width 109 height 18
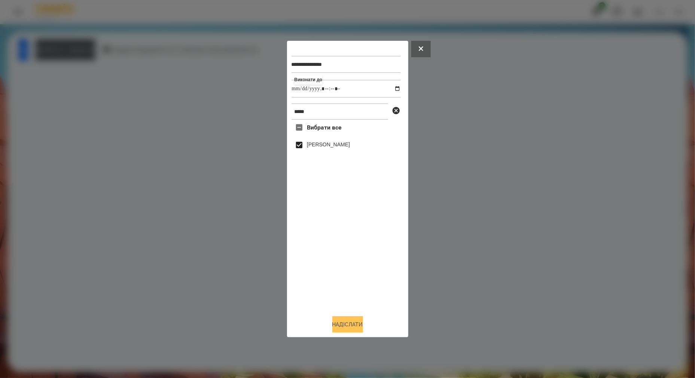
type input "**********"
click at [354, 328] on button "Надіслати" at bounding box center [347, 324] width 31 height 16
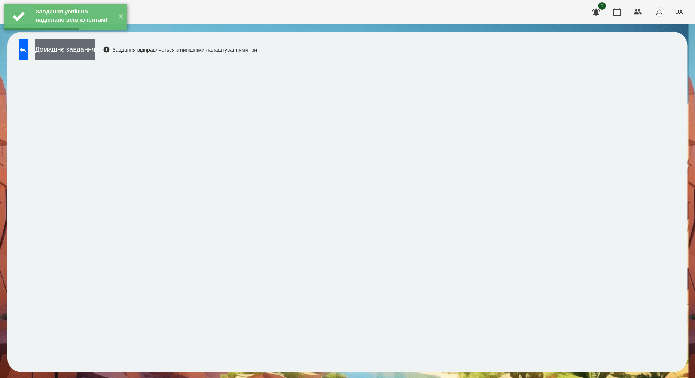
click at [84, 52] on button "Домашнє завдання" at bounding box center [65, 49] width 60 height 21
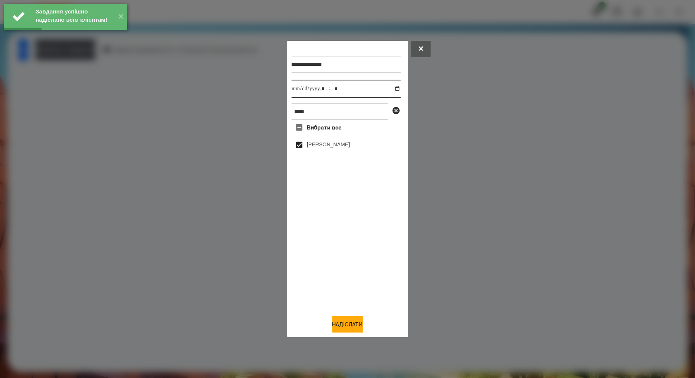
click at [394, 88] on input "datetime-local" at bounding box center [346, 89] width 109 height 18
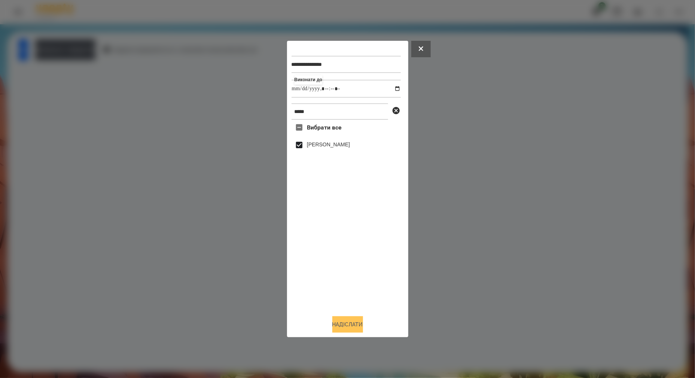
type input "**********"
click at [343, 321] on button "Надіслати" at bounding box center [347, 324] width 31 height 16
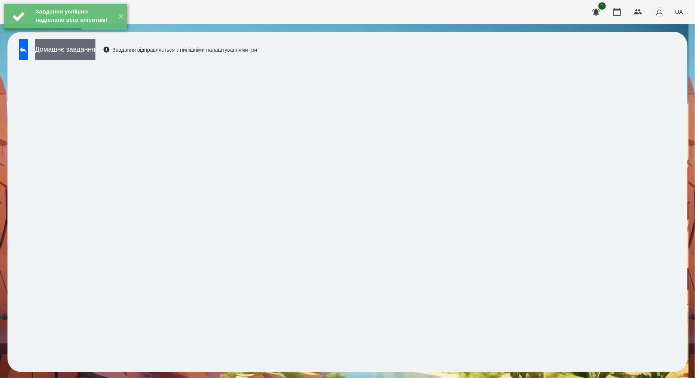
click at [91, 54] on button "Домашнє завдання" at bounding box center [65, 49] width 60 height 21
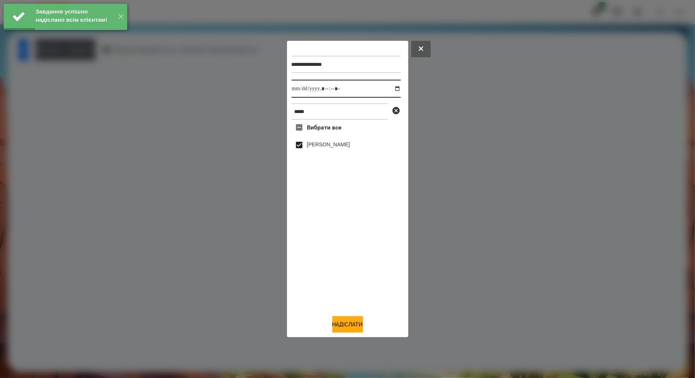
click at [388, 89] on input "datetime-local" at bounding box center [346, 89] width 109 height 18
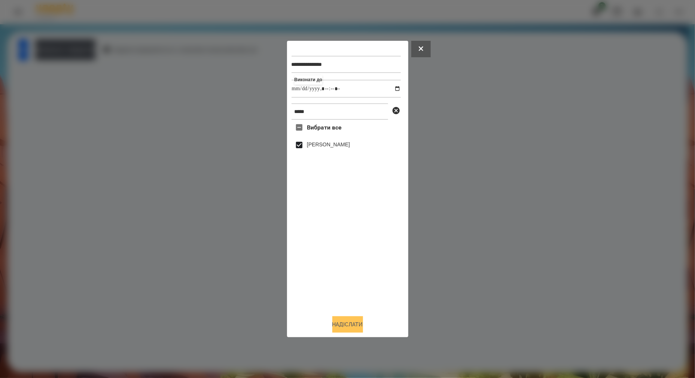
type input "**********"
click at [352, 320] on button "Надіслати" at bounding box center [347, 324] width 31 height 16
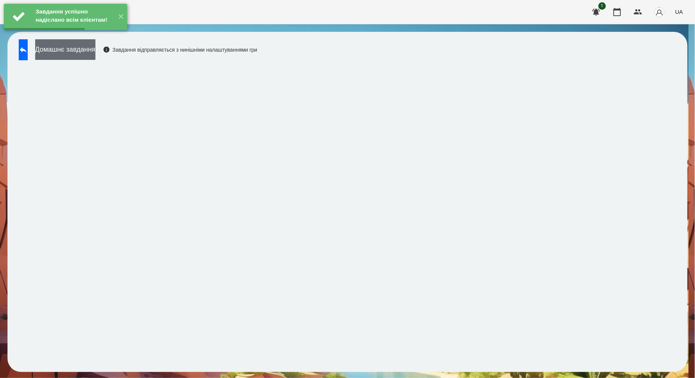
click at [77, 34] on div "Завдання успішно надіслано всім клієнтам! ✕" at bounding box center [65, 17] width 131 height 34
click at [95, 54] on button "Домашнє завдання" at bounding box center [65, 49] width 60 height 21
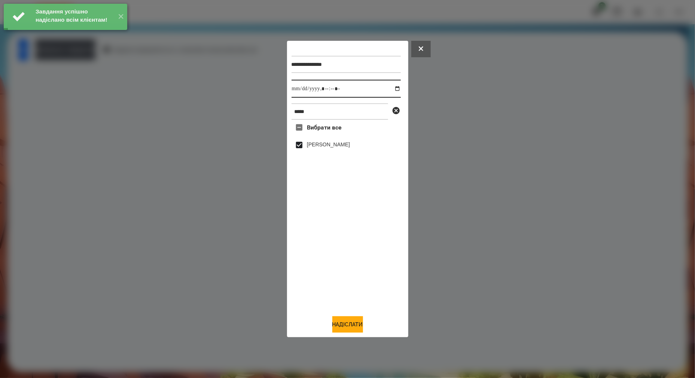
click at [387, 86] on input "datetime-local" at bounding box center [346, 89] width 109 height 18
click at [395, 89] on input "datetime-local" at bounding box center [346, 89] width 109 height 18
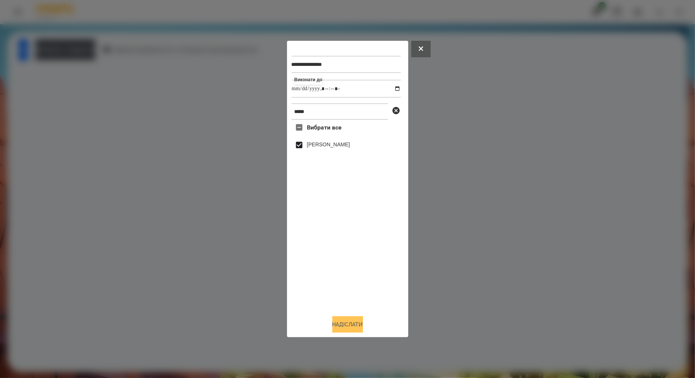
type input "**********"
click at [362, 321] on button "Надіслати" at bounding box center [347, 324] width 31 height 16
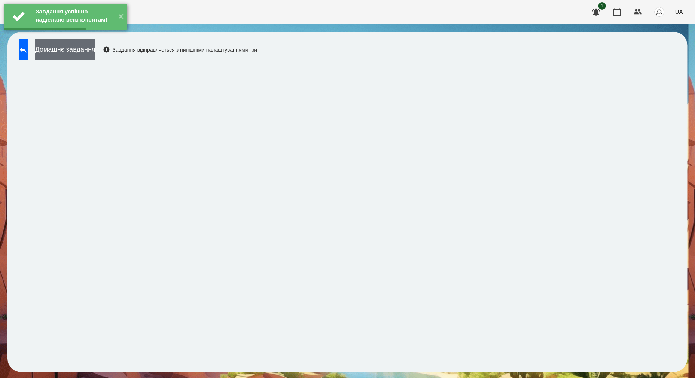
click at [77, 51] on button "Домашнє завдання" at bounding box center [65, 49] width 60 height 21
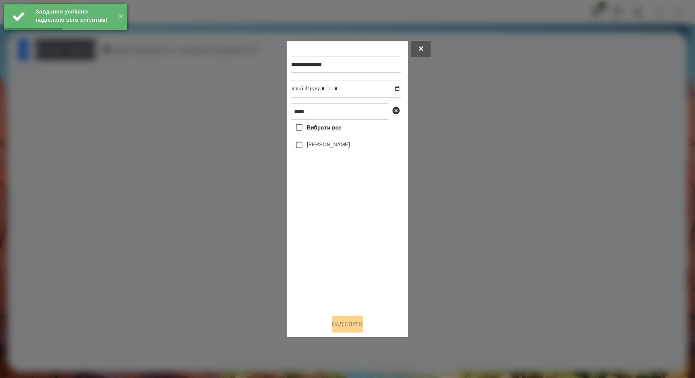
click at [331, 146] on label "[PERSON_NAME]" at bounding box center [328, 144] width 43 height 7
click at [391, 88] on input "datetime-local" at bounding box center [346, 89] width 109 height 18
type input "**********"
drag, startPoint x: 351, startPoint y: 326, endPoint x: 353, endPoint y: 316, distance: 10.2
click at [351, 326] on button "Надіслати" at bounding box center [347, 324] width 31 height 16
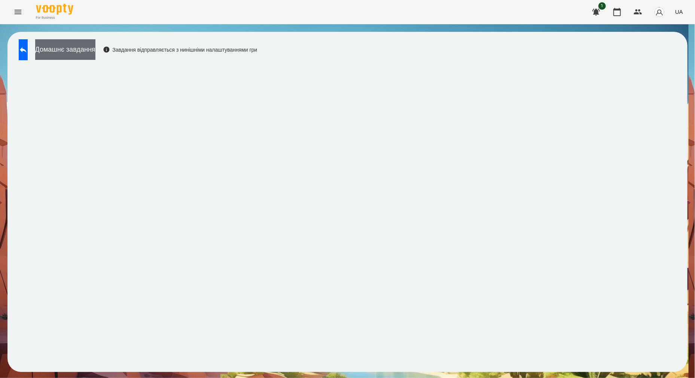
click at [95, 52] on button "Домашнє завдання" at bounding box center [65, 49] width 60 height 21
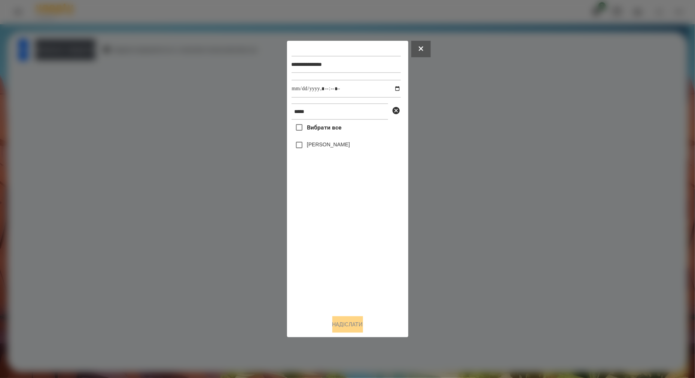
click at [335, 146] on label "[PERSON_NAME]" at bounding box center [328, 144] width 43 height 7
click at [353, 325] on button "Надіслати" at bounding box center [347, 324] width 31 height 16
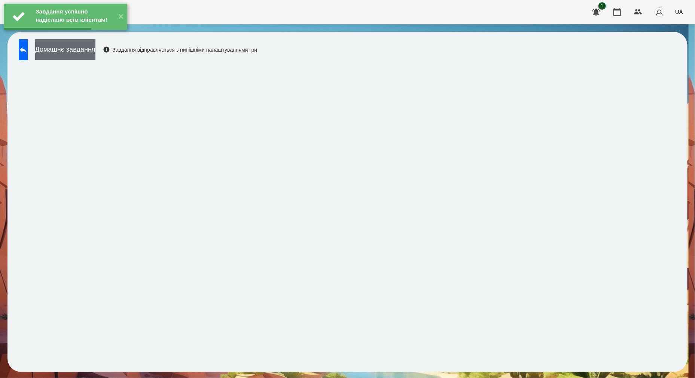
click at [95, 57] on button "Домашнє завдання" at bounding box center [65, 49] width 60 height 21
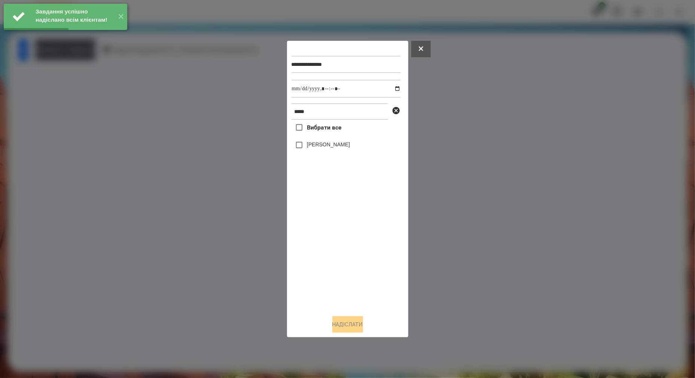
click at [311, 143] on label "[PERSON_NAME]" at bounding box center [328, 144] width 43 height 7
click at [392, 89] on input "datetime-local" at bounding box center [346, 89] width 109 height 18
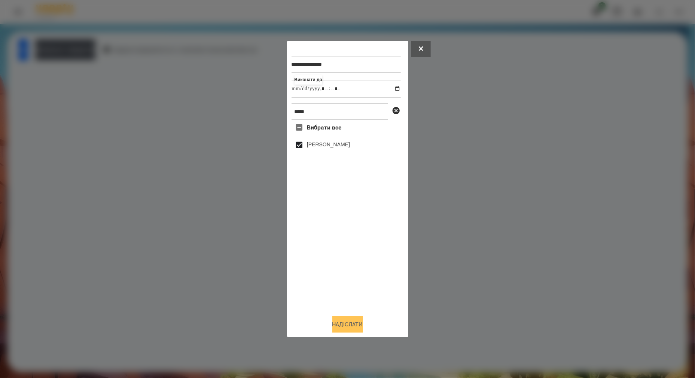
type input "**********"
click at [354, 321] on button "Надіслати" at bounding box center [347, 324] width 31 height 16
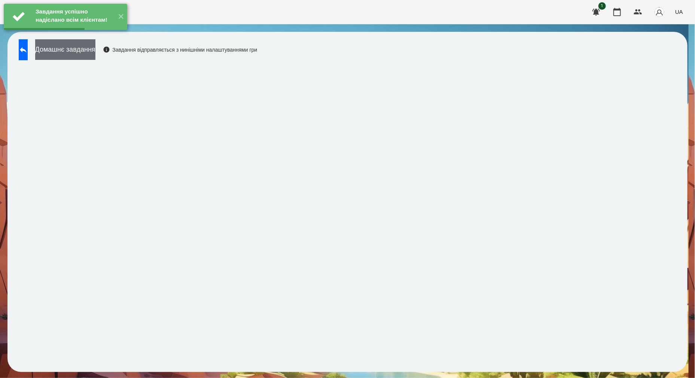
click at [95, 52] on button "Домашнє завдання" at bounding box center [65, 49] width 60 height 21
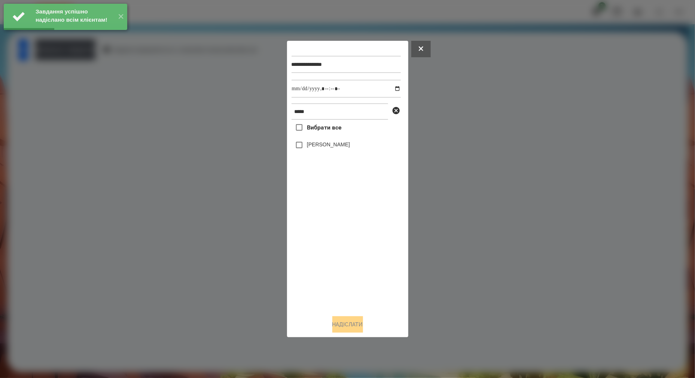
click at [310, 146] on label "[PERSON_NAME]" at bounding box center [328, 144] width 43 height 7
click at [390, 90] on input "datetime-local" at bounding box center [346, 89] width 109 height 18
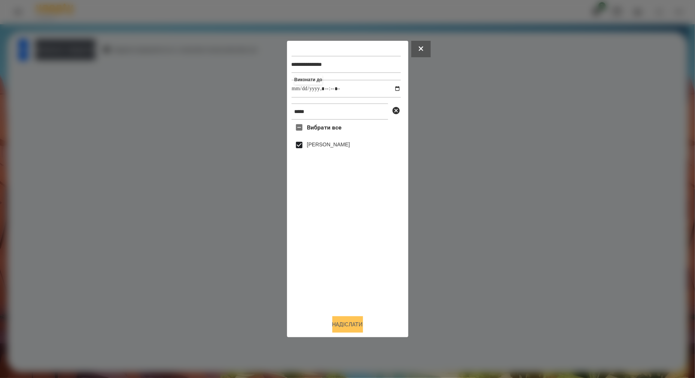
type input "**********"
click at [347, 326] on button "Надіслати" at bounding box center [347, 324] width 31 height 16
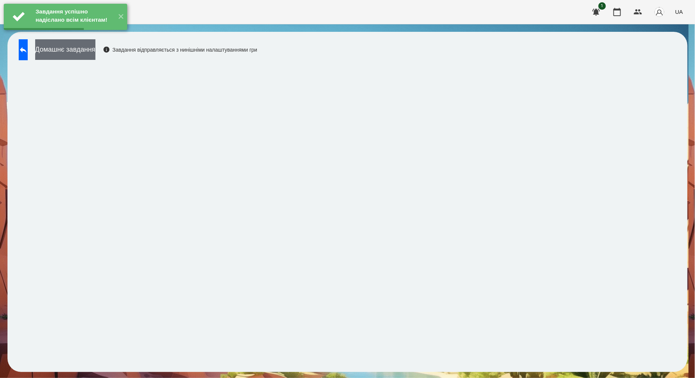
click at [93, 48] on button "Домашнє завдання" at bounding box center [65, 49] width 60 height 21
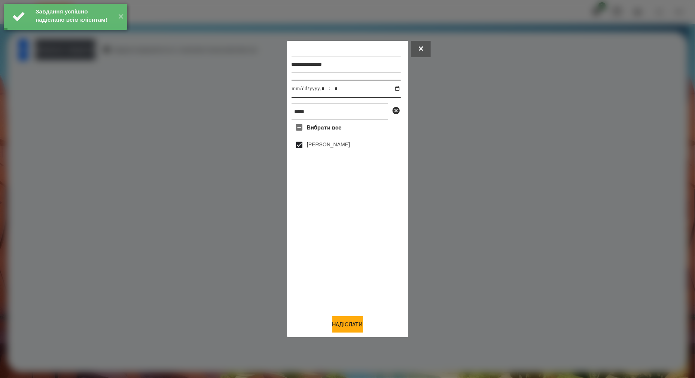
click at [391, 87] on input "datetime-local" at bounding box center [346, 89] width 109 height 18
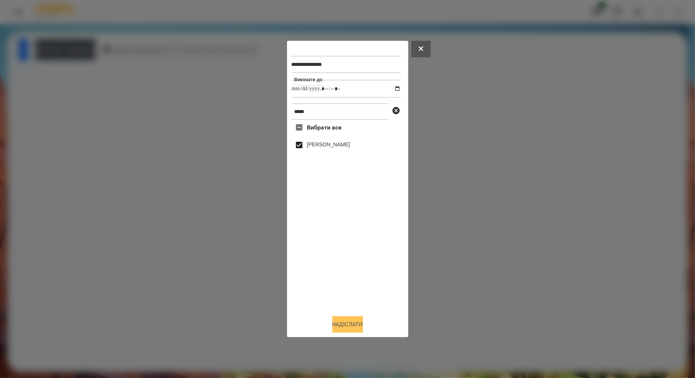
type input "**********"
click at [351, 331] on button "Надіслати" at bounding box center [347, 324] width 31 height 16
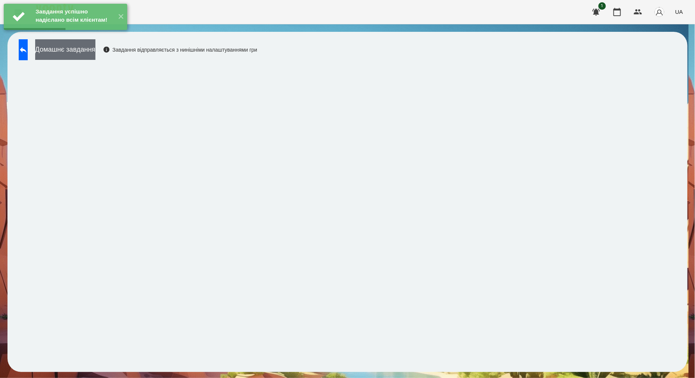
click at [95, 51] on button "Домашнє завдання" at bounding box center [65, 49] width 60 height 21
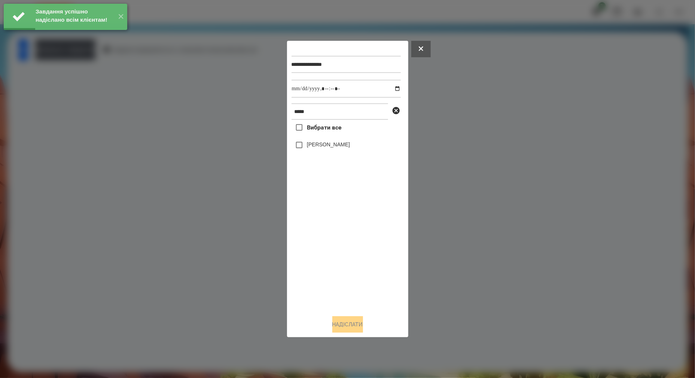
click at [317, 147] on label "[PERSON_NAME]" at bounding box center [328, 144] width 43 height 7
click at [392, 87] on input "datetime-local" at bounding box center [346, 89] width 109 height 18
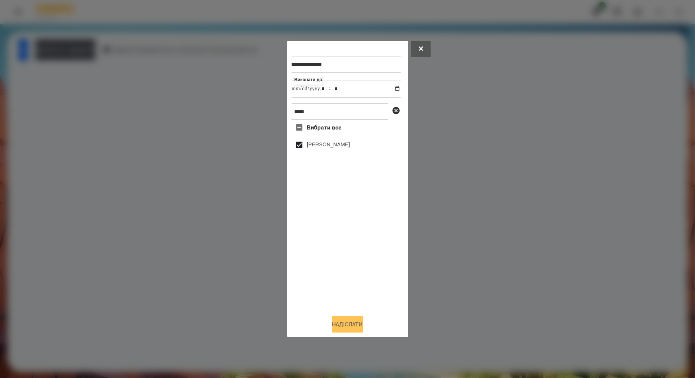
type input "**********"
click at [341, 326] on button "Надіслати" at bounding box center [347, 324] width 31 height 16
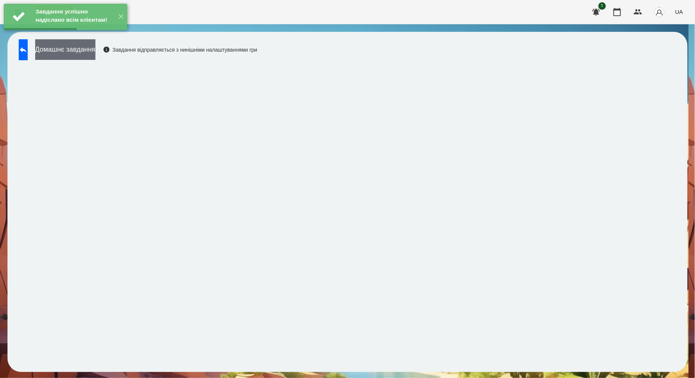
click at [95, 55] on button "Домашнє завдання" at bounding box center [65, 49] width 60 height 21
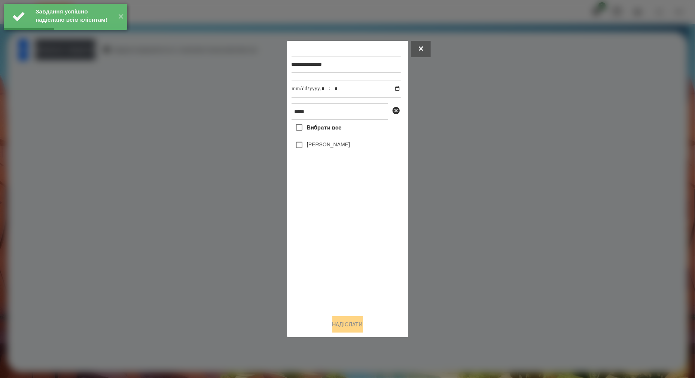
click at [343, 146] on label "[PERSON_NAME]" at bounding box center [328, 144] width 43 height 7
click at [387, 88] on input "datetime-local" at bounding box center [346, 89] width 109 height 18
click at [394, 86] on input "datetime-local" at bounding box center [346, 89] width 109 height 18
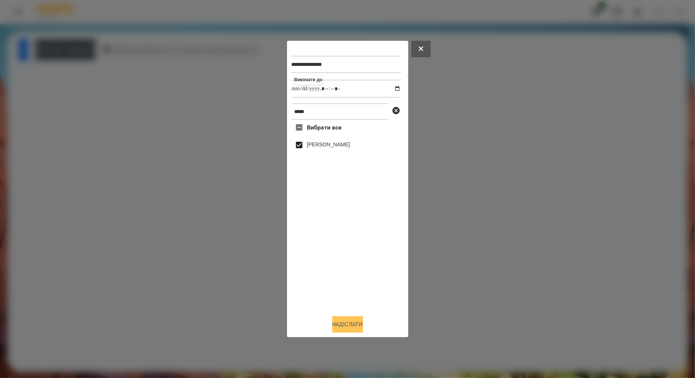
type input "**********"
click at [347, 326] on button "Надіслати" at bounding box center [347, 324] width 31 height 16
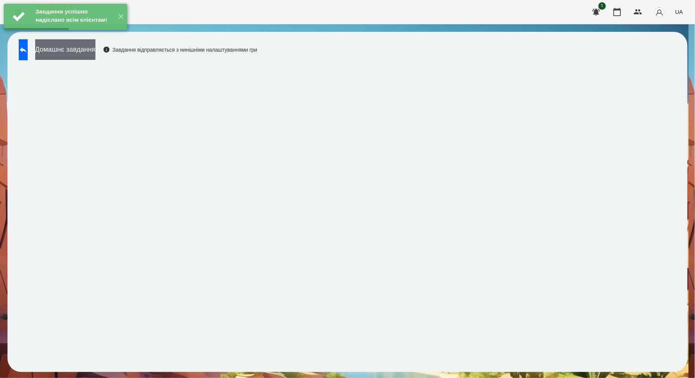
click at [95, 54] on button "Домашнє завдання" at bounding box center [65, 49] width 60 height 21
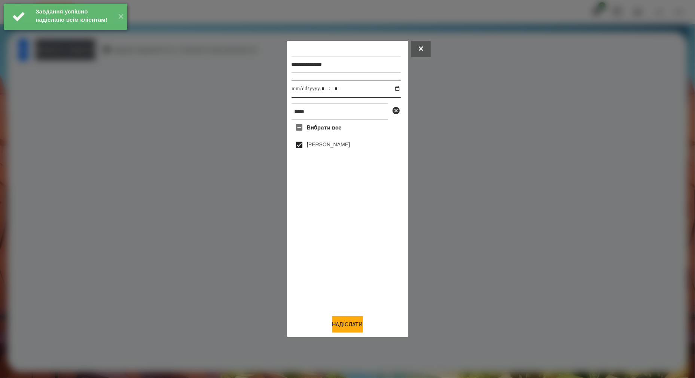
click at [391, 89] on input "datetime-local" at bounding box center [346, 89] width 109 height 18
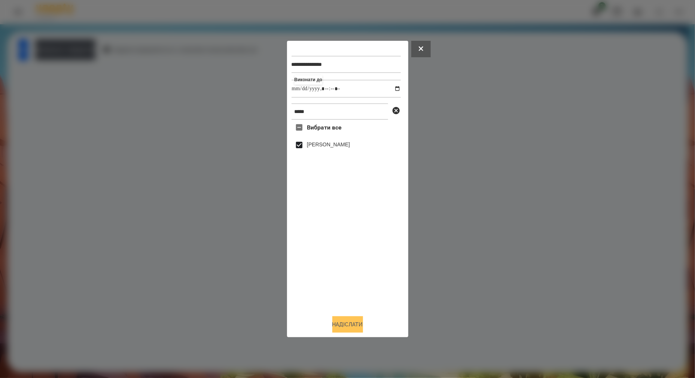
type input "**********"
click at [350, 323] on button "Надіслати" at bounding box center [347, 324] width 31 height 16
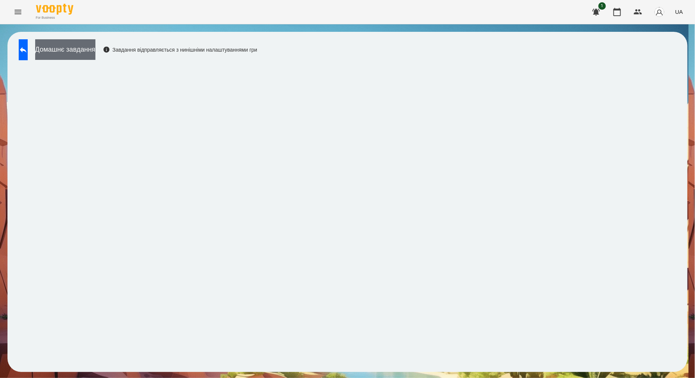
click at [95, 50] on button "Домашнє завдання" at bounding box center [65, 49] width 60 height 21
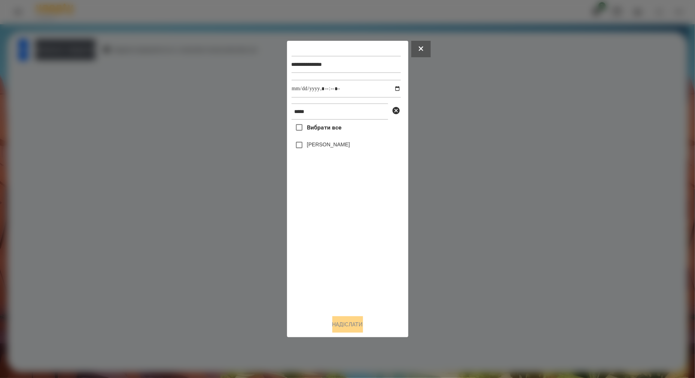
click at [318, 144] on label "[PERSON_NAME]" at bounding box center [328, 144] width 43 height 7
click at [394, 88] on input "datetime-local" at bounding box center [346, 89] width 109 height 18
type input "**********"
click at [332, 324] on button "Надіслати" at bounding box center [347, 324] width 31 height 16
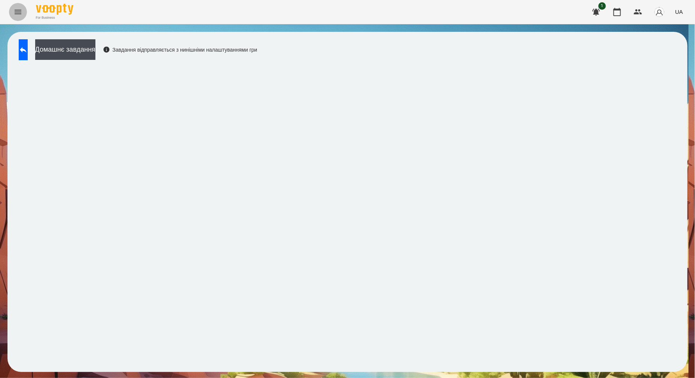
click at [21, 10] on icon "Menu" at bounding box center [17, 11] width 9 height 9
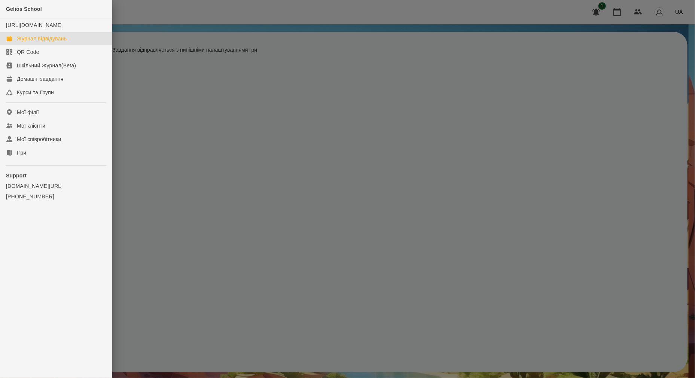
click at [31, 42] on div "Журнал відвідувань" at bounding box center [42, 38] width 50 height 7
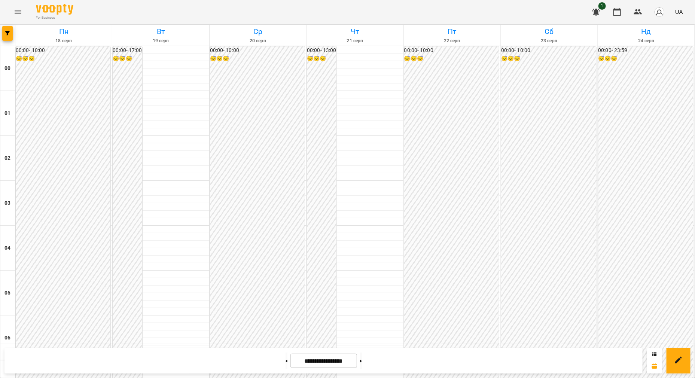
scroll to position [359, 0]
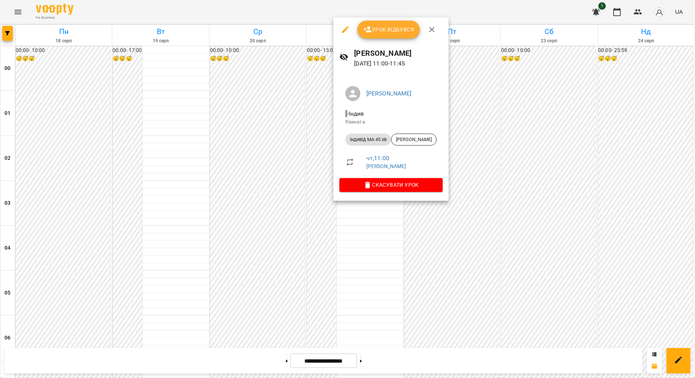
click at [343, 29] on icon "button" at bounding box center [345, 29] width 9 height 9
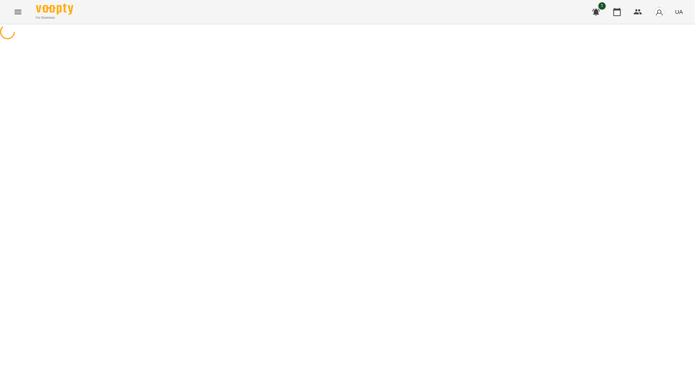
select select "**********"
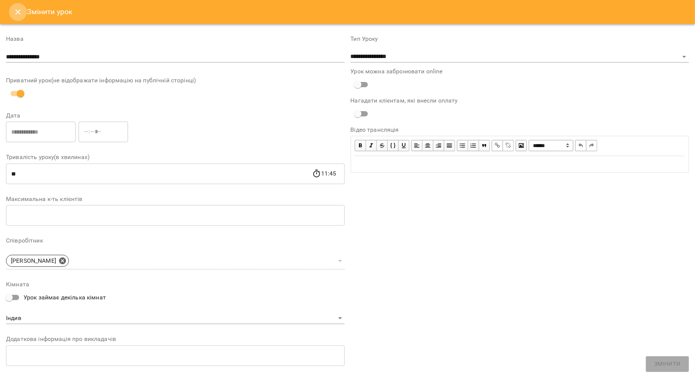
click at [21, 8] on icon "Close" at bounding box center [17, 11] width 9 height 9
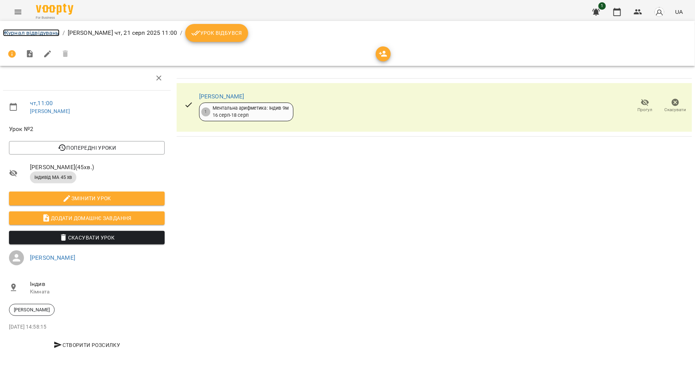
drag, startPoint x: 32, startPoint y: 35, endPoint x: 30, endPoint y: 21, distance: 13.9
click at [32, 35] on link "Журнал відвідувань" at bounding box center [31, 32] width 57 height 7
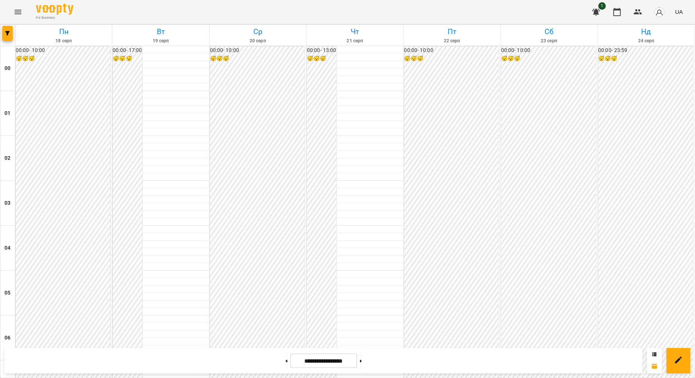
scroll to position [562, 0]
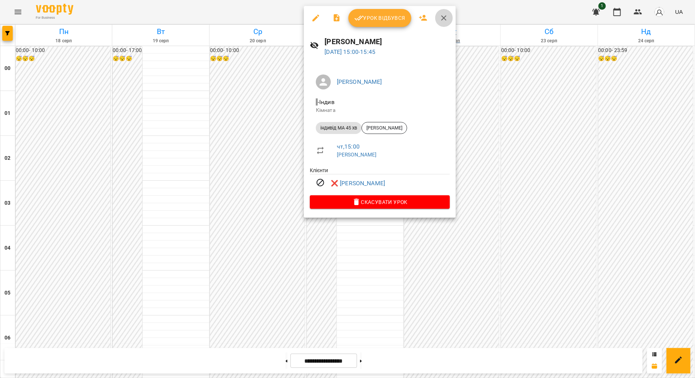
drag, startPoint x: 439, startPoint y: 17, endPoint x: 433, endPoint y: 26, distance: 10.8
click at [440, 17] on icon "button" at bounding box center [444, 17] width 9 height 9
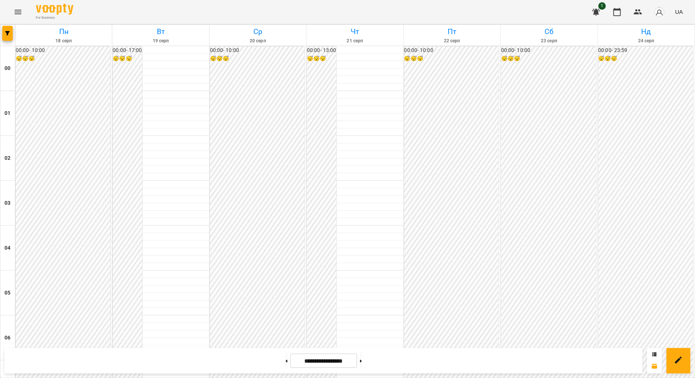
scroll to position [546, 0]
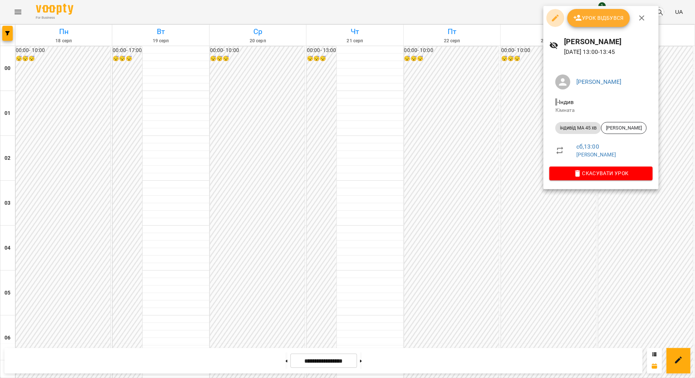
click at [554, 18] on icon "button" at bounding box center [555, 18] width 7 height 7
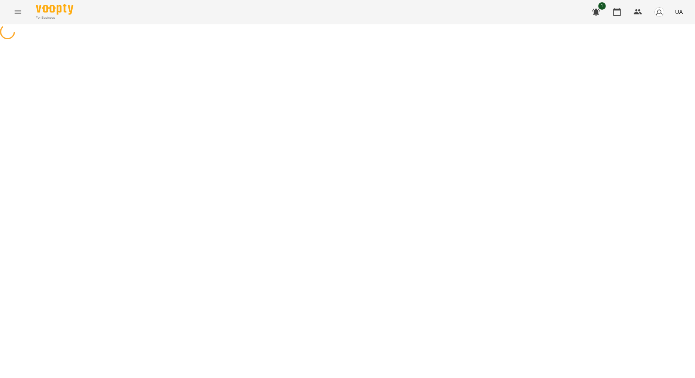
select select "**********"
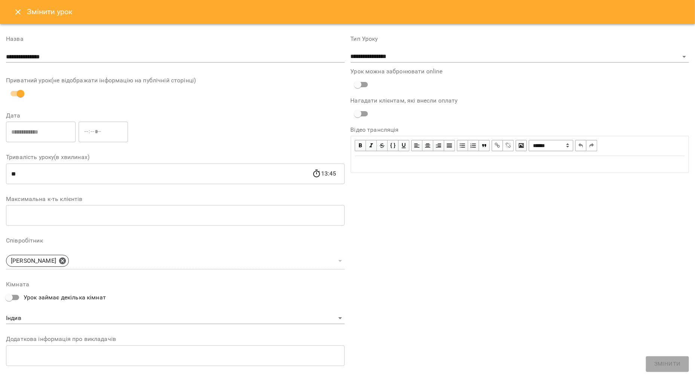
click at [13, 10] on icon "Close" at bounding box center [17, 11] width 9 height 9
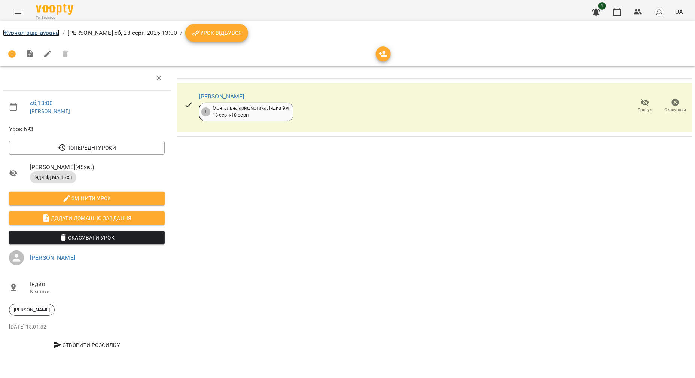
drag, startPoint x: 23, startPoint y: 33, endPoint x: 37, endPoint y: 33, distance: 14.2
click at [23, 33] on link "Журнал відвідувань" at bounding box center [31, 32] width 57 height 7
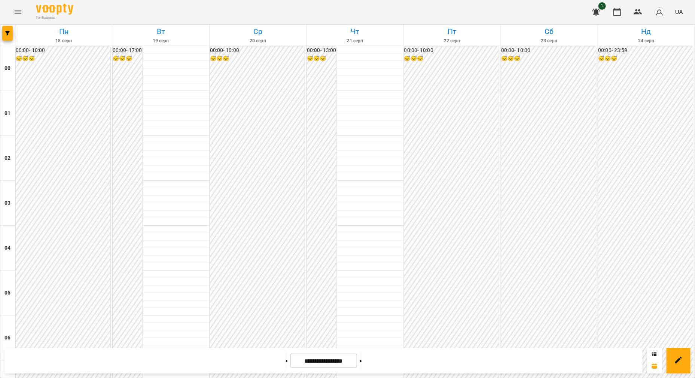
scroll to position [546, 0]
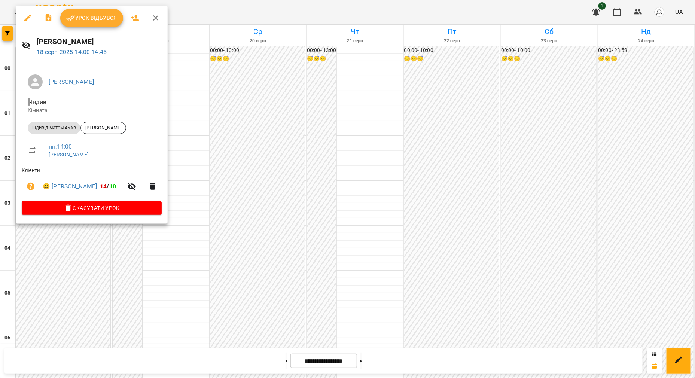
click at [80, 16] on span "Урок відбувся" at bounding box center [91, 17] width 51 height 9
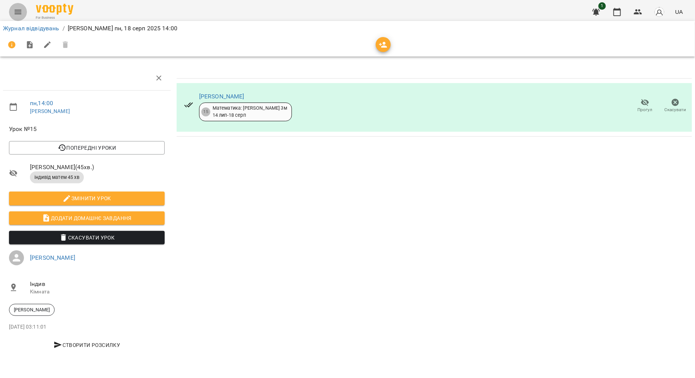
click at [13, 12] on button "Menu" at bounding box center [18, 12] width 18 height 18
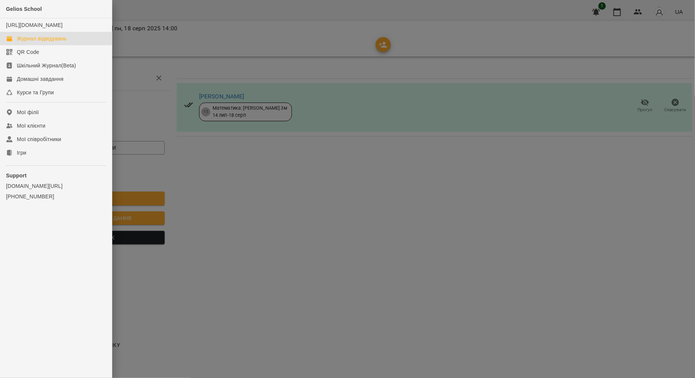
click at [46, 42] on div "Журнал відвідувань" at bounding box center [42, 38] width 50 height 7
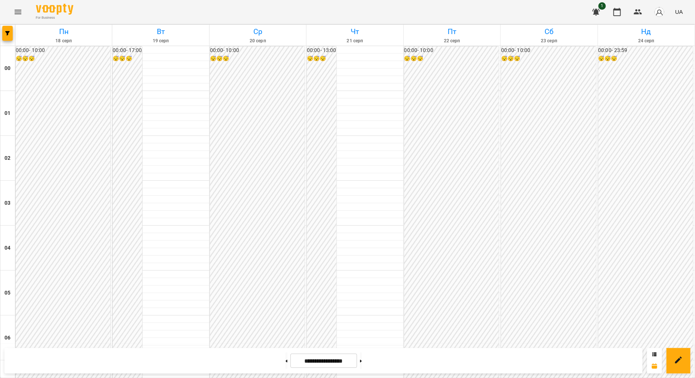
scroll to position [780, 0]
